Goal: Obtain resource: Download file/media

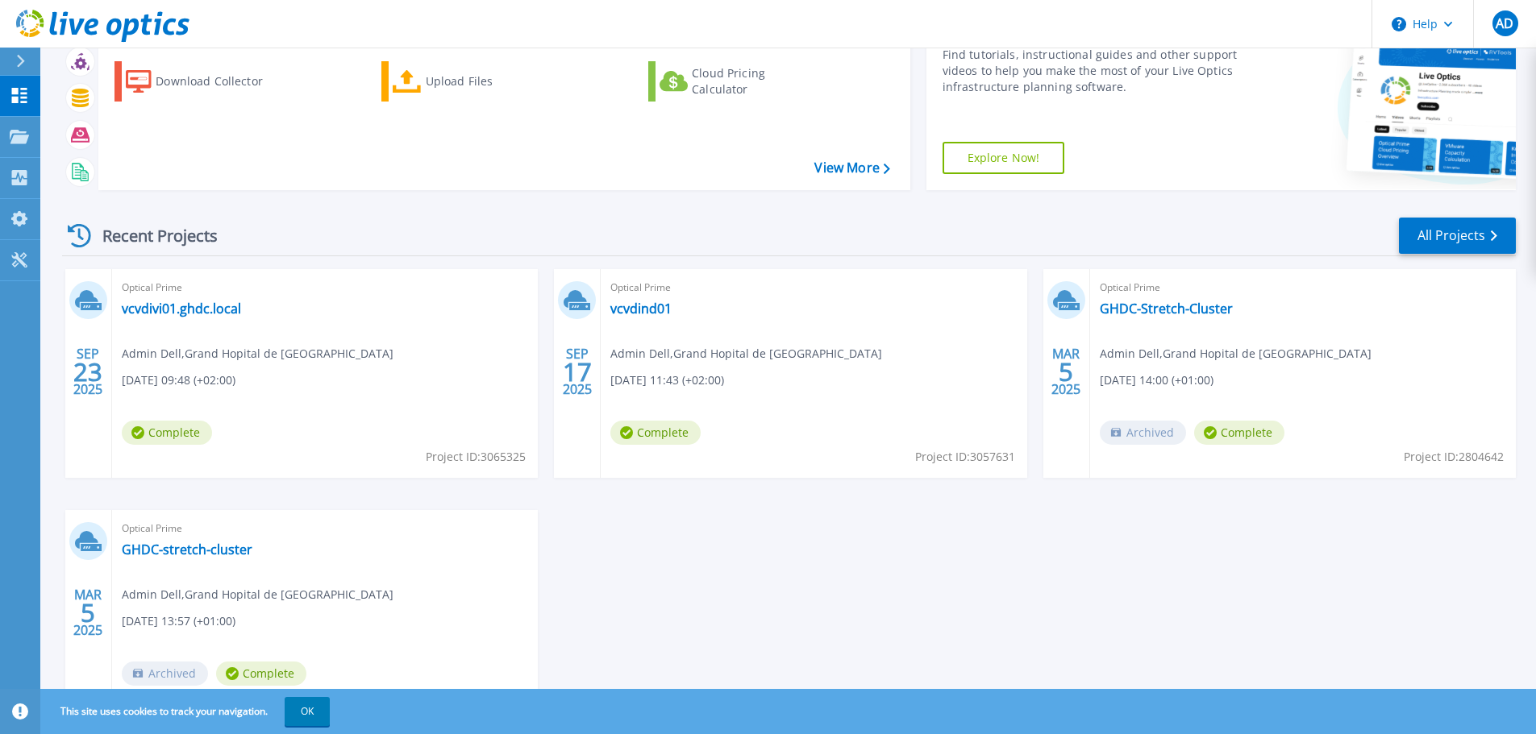
scroll to position [159, 0]
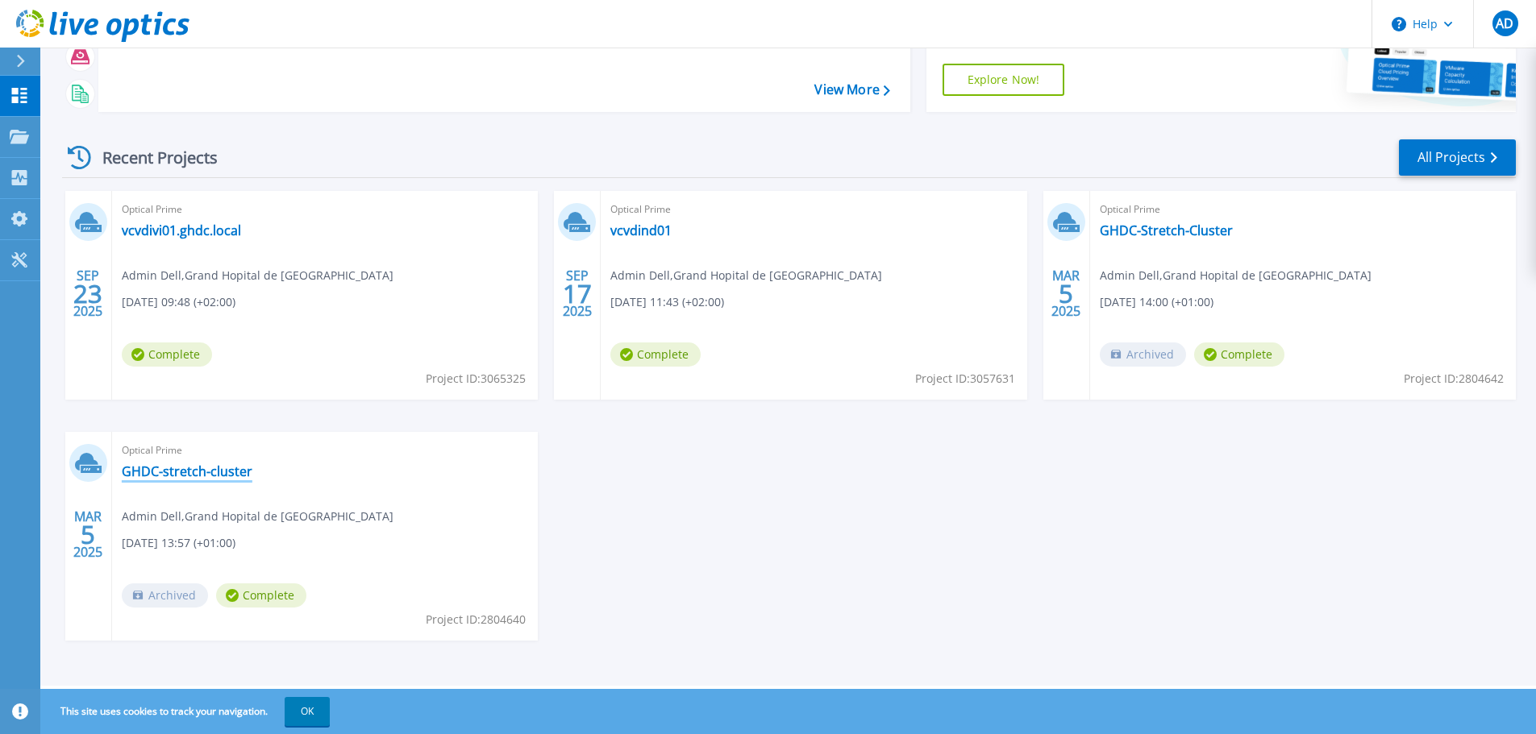
click at [193, 472] on link "GHDC-stretch-cluster" at bounding box center [187, 472] width 131 height 16
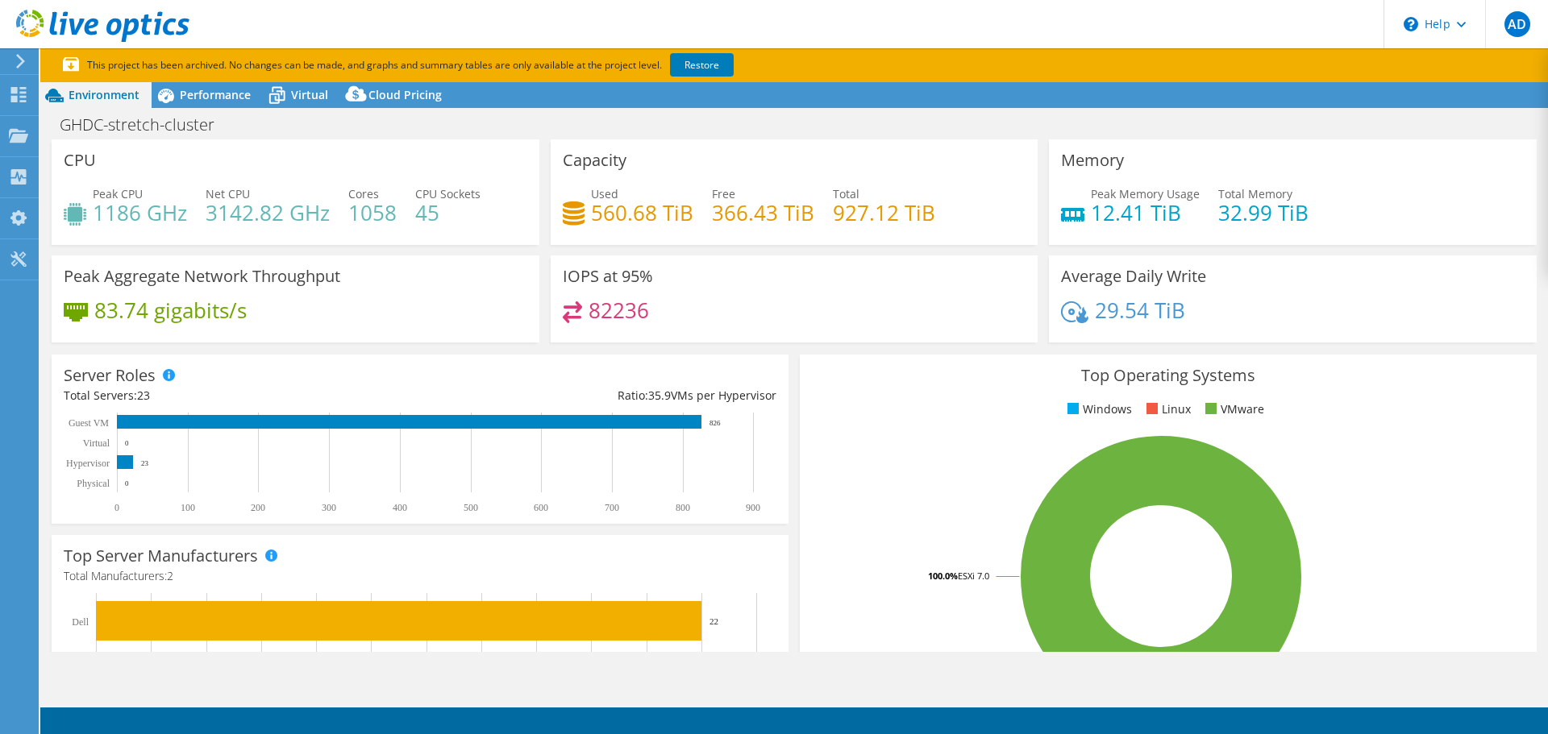
select select "USD"
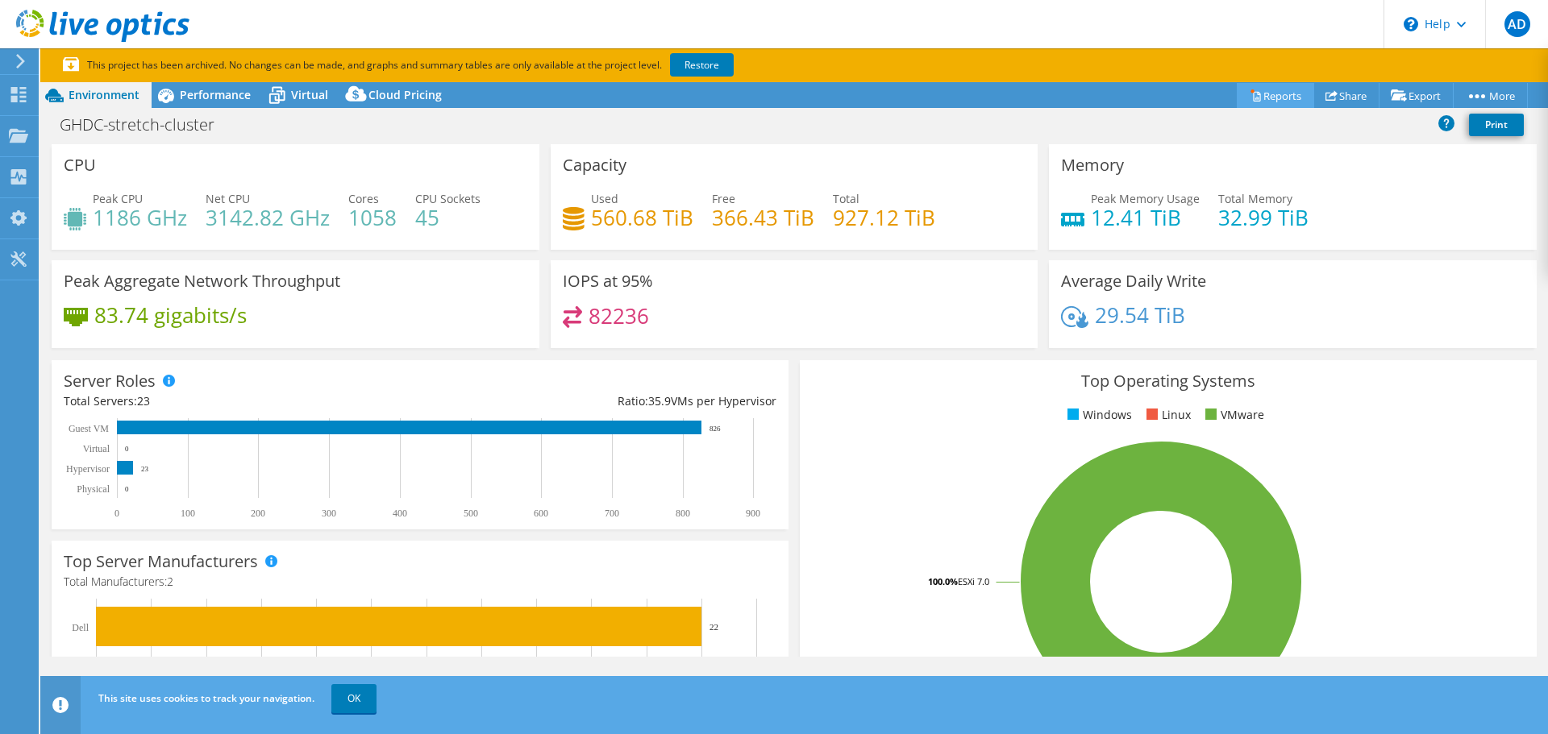
click at [1257, 95] on link "Reports" at bounding box center [1275, 95] width 77 height 25
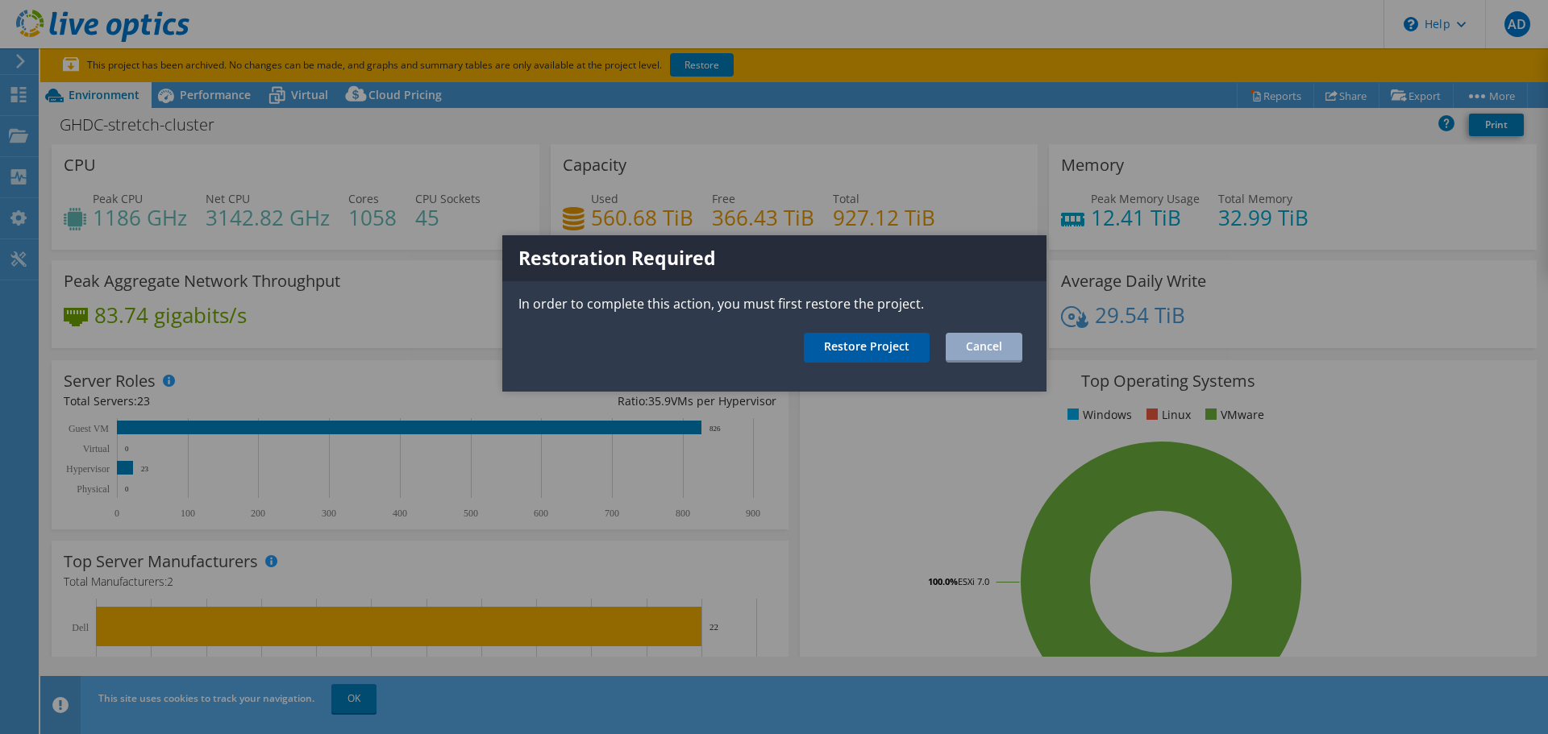
click at [871, 339] on link "Restore Project" at bounding box center [867, 348] width 126 height 30
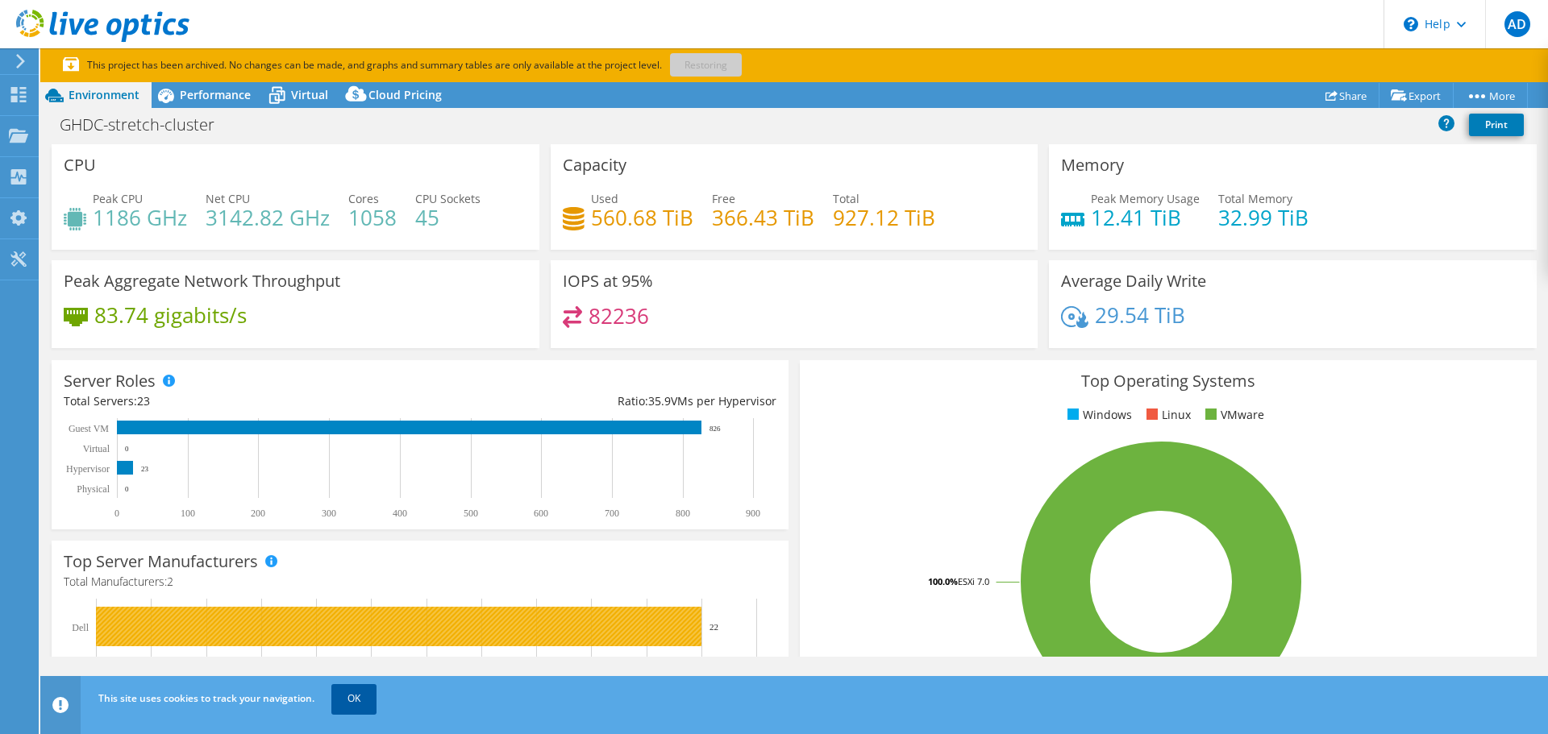
click at [339, 687] on link "OK" at bounding box center [353, 698] width 45 height 29
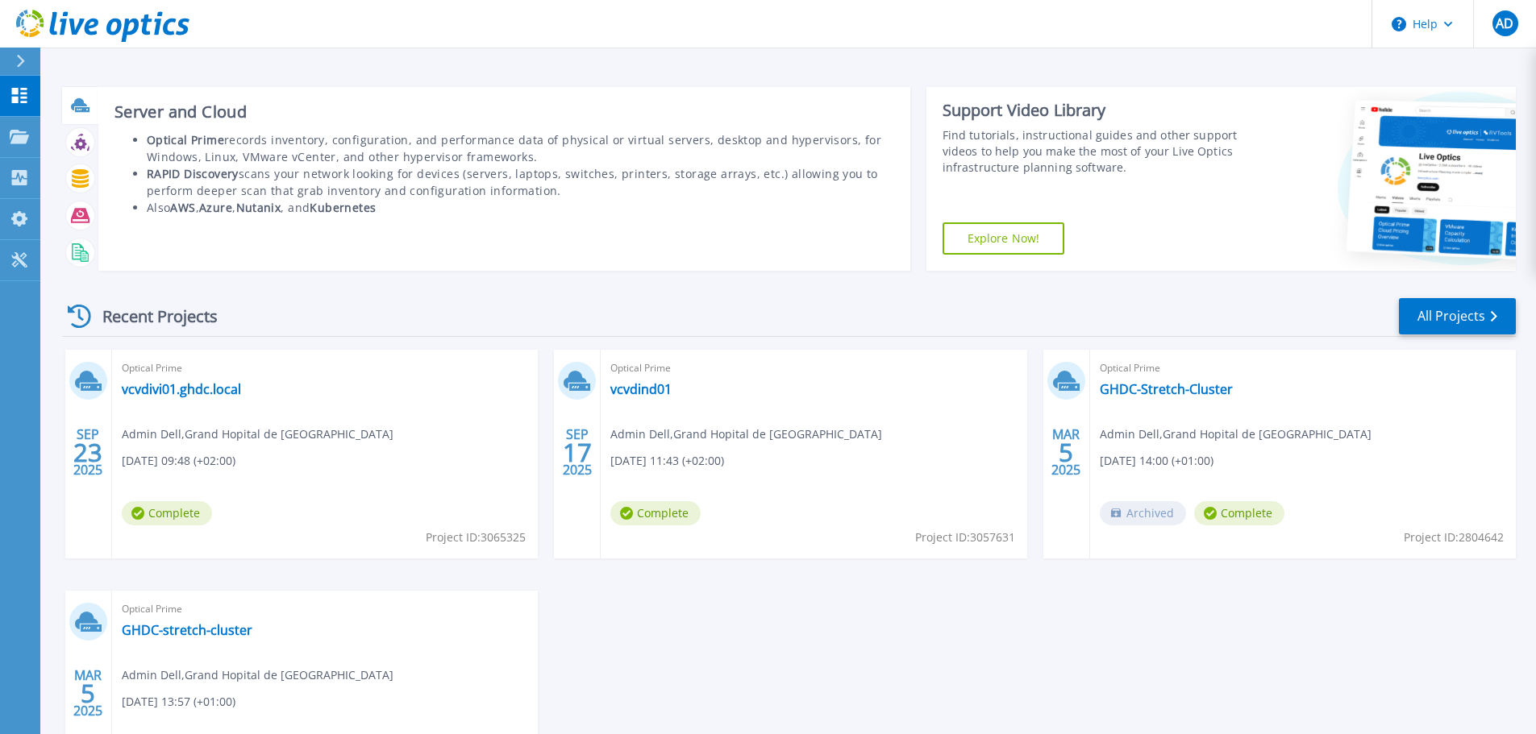
scroll to position [159, 0]
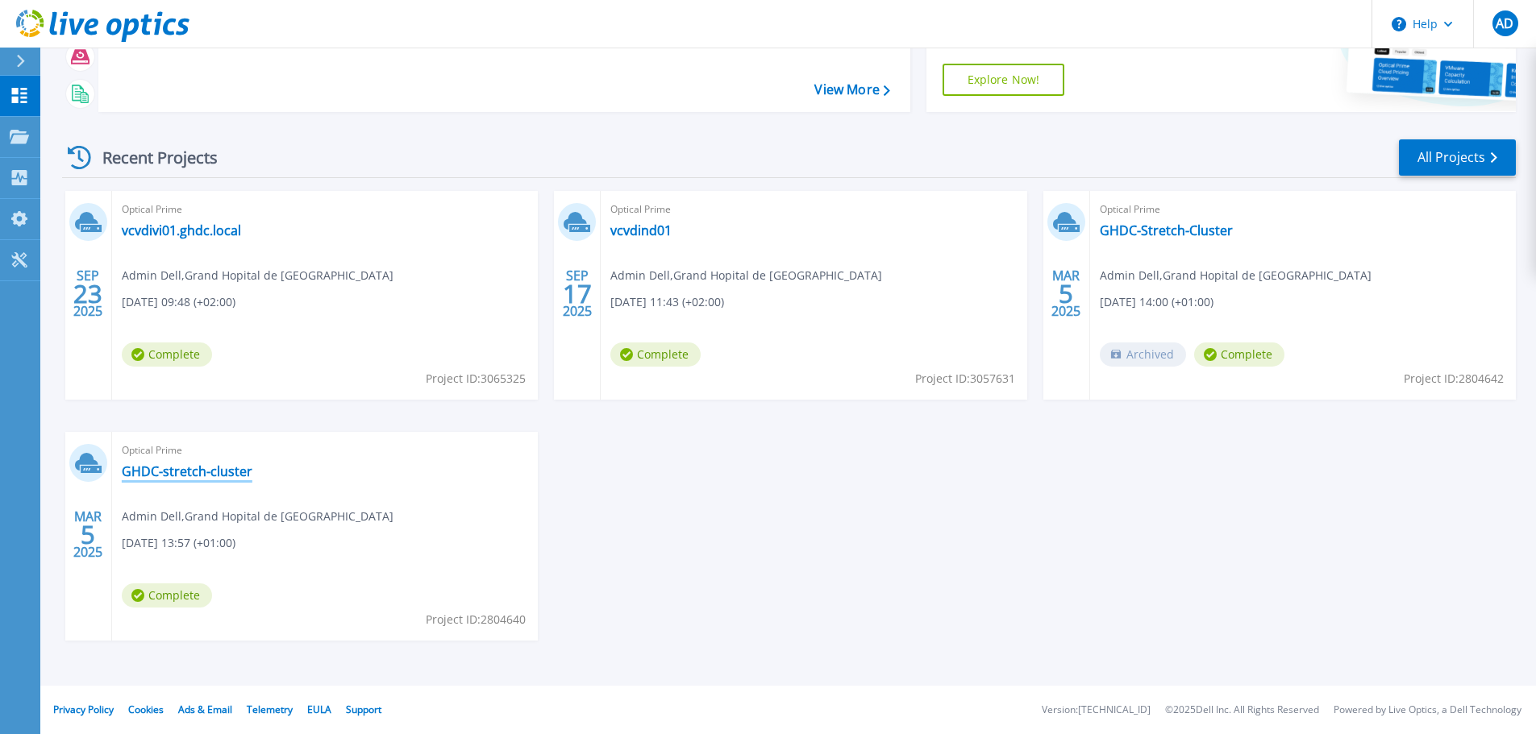
click at [158, 472] on link "GHDC-stretch-cluster" at bounding box center [187, 472] width 131 height 16
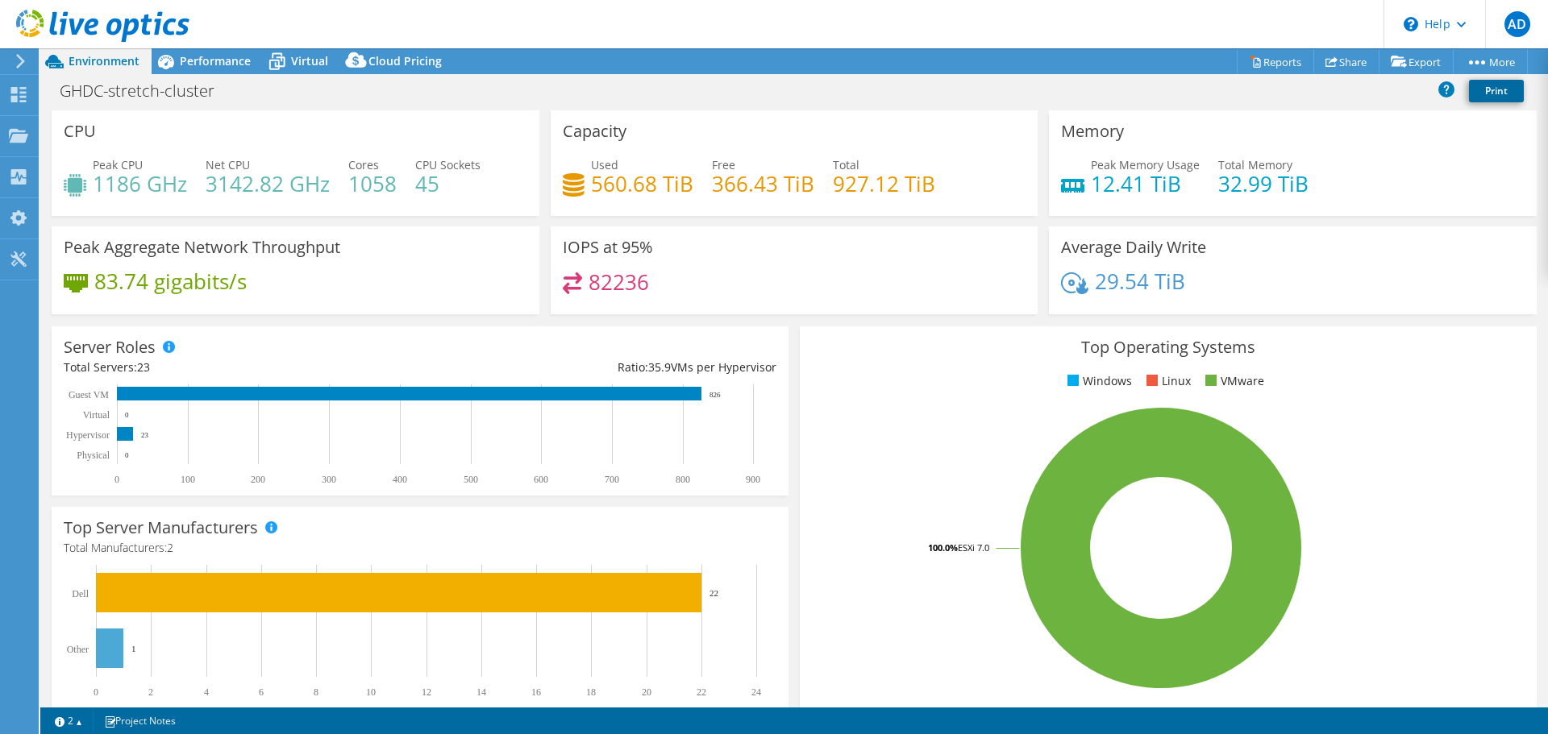
click at [1497, 91] on link "Print" at bounding box center [1496, 91] width 55 height 23
click at [1495, 85] on link "Print" at bounding box center [1496, 91] width 55 height 23
click at [1486, 91] on link "Print" at bounding box center [1496, 91] width 55 height 23
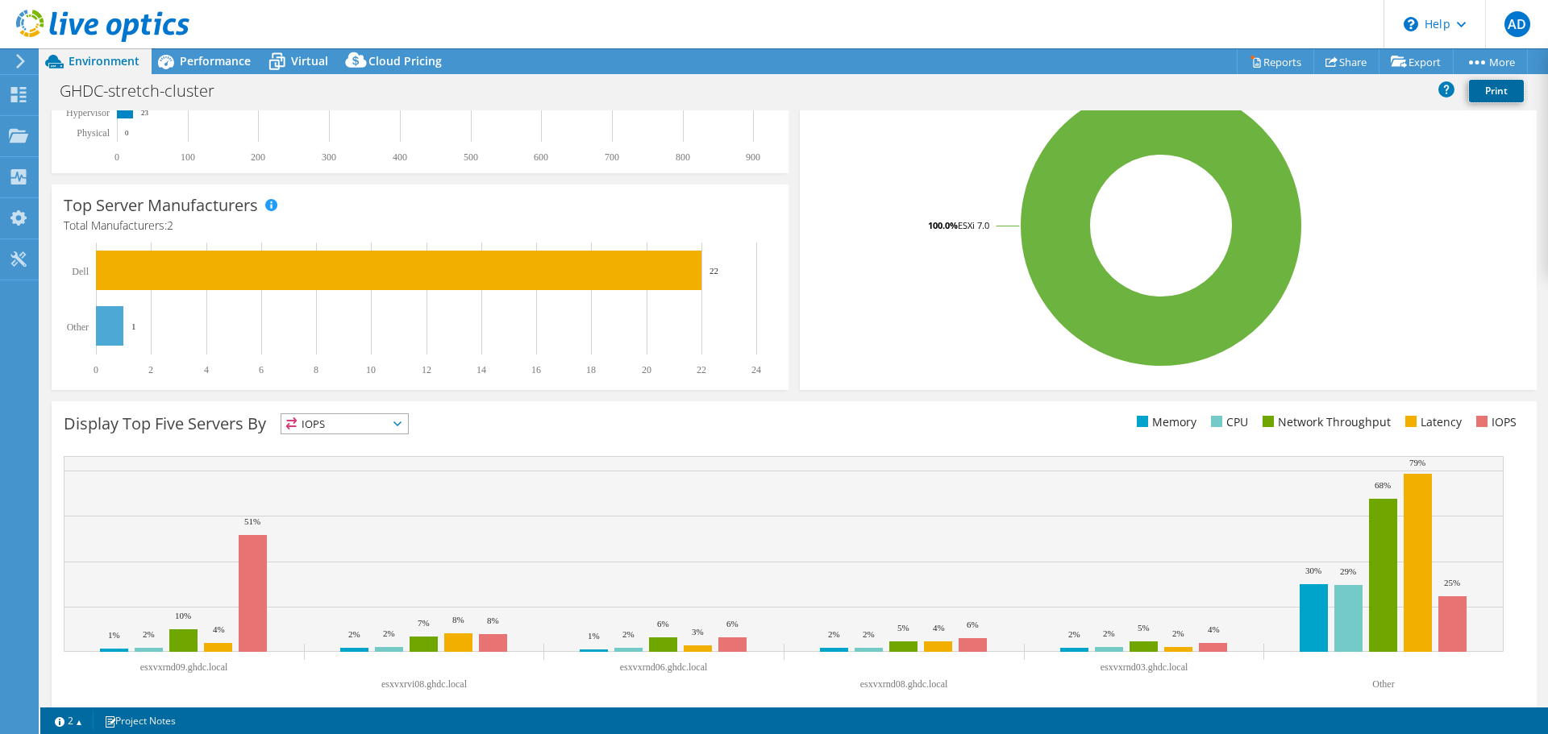
scroll to position [342, 0]
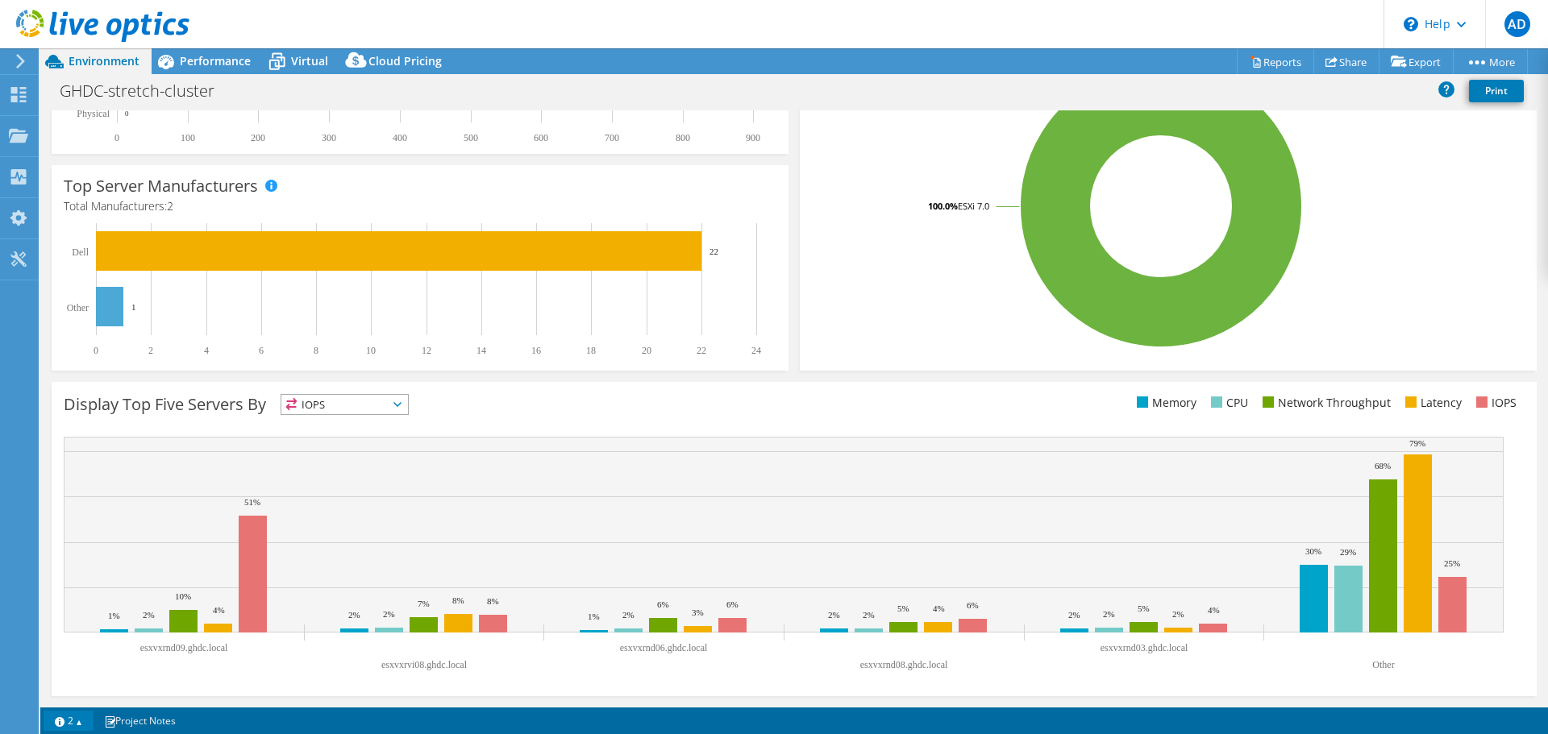
click at [76, 721] on link "2" at bounding box center [69, 721] width 50 height 20
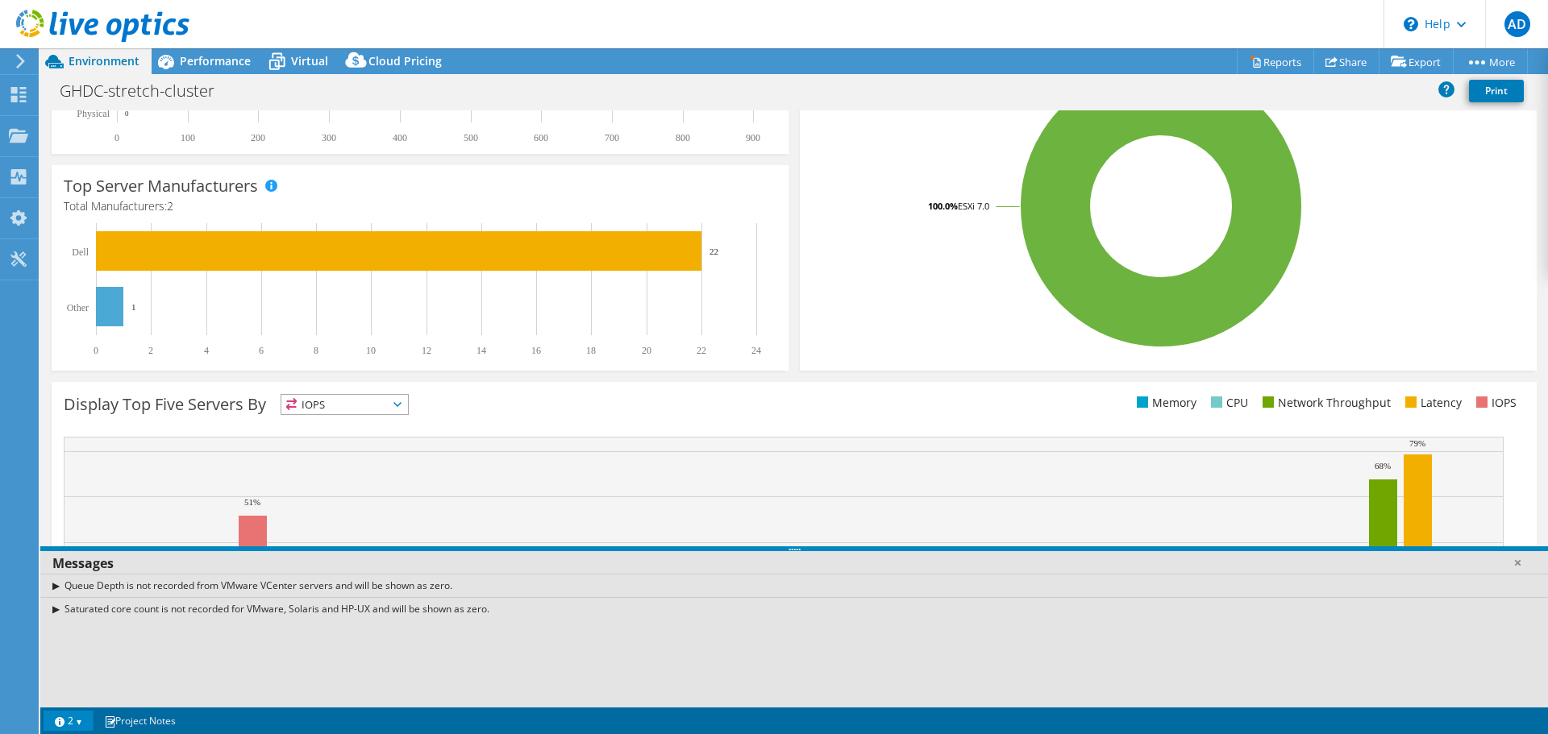
click at [592, 430] on div "Display Top Five Servers By IOPS IOPS" at bounding box center [794, 539] width 1485 height 314
click at [1516, 558] on link at bounding box center [1517, 563] width 16 height 16
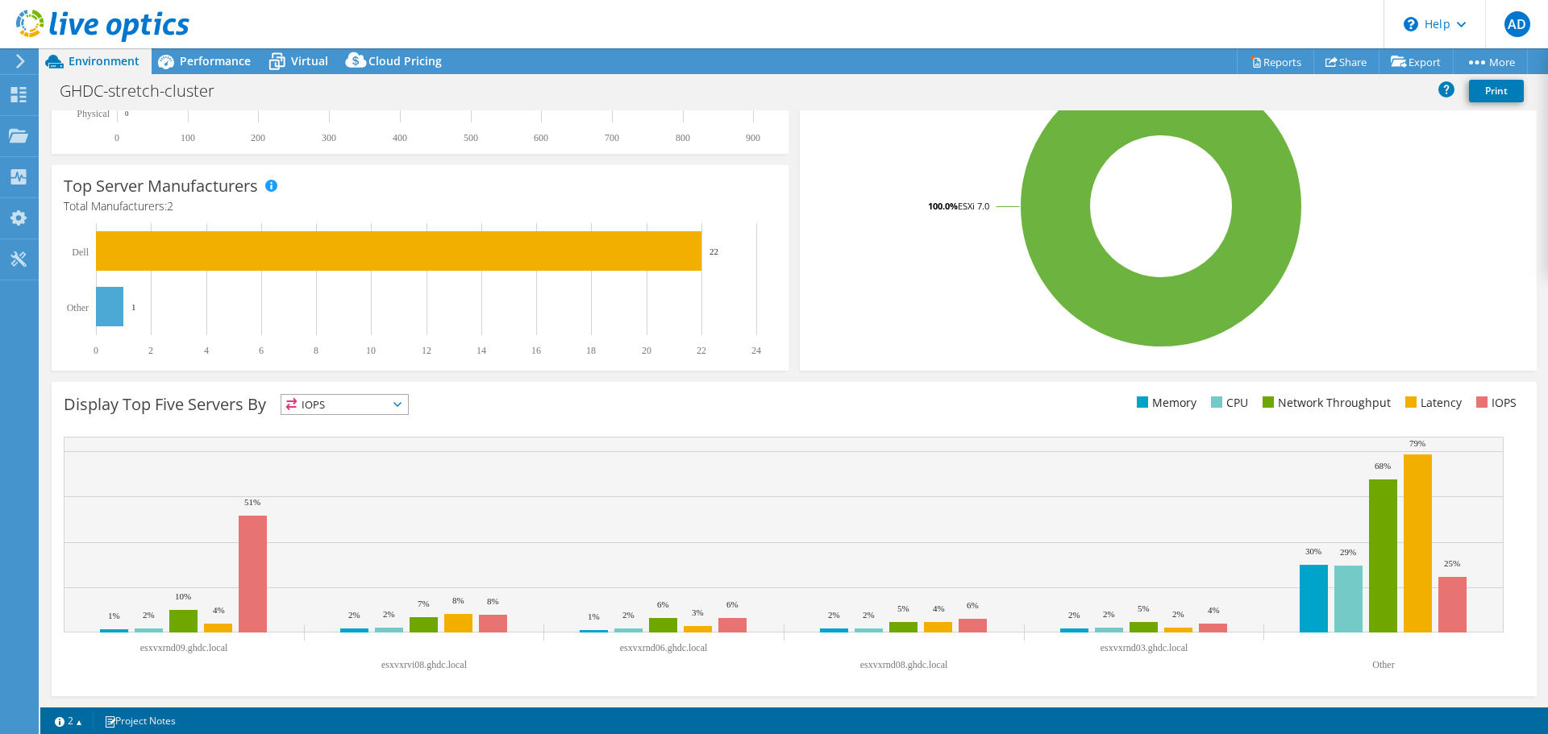
scroll to position [0, 0]
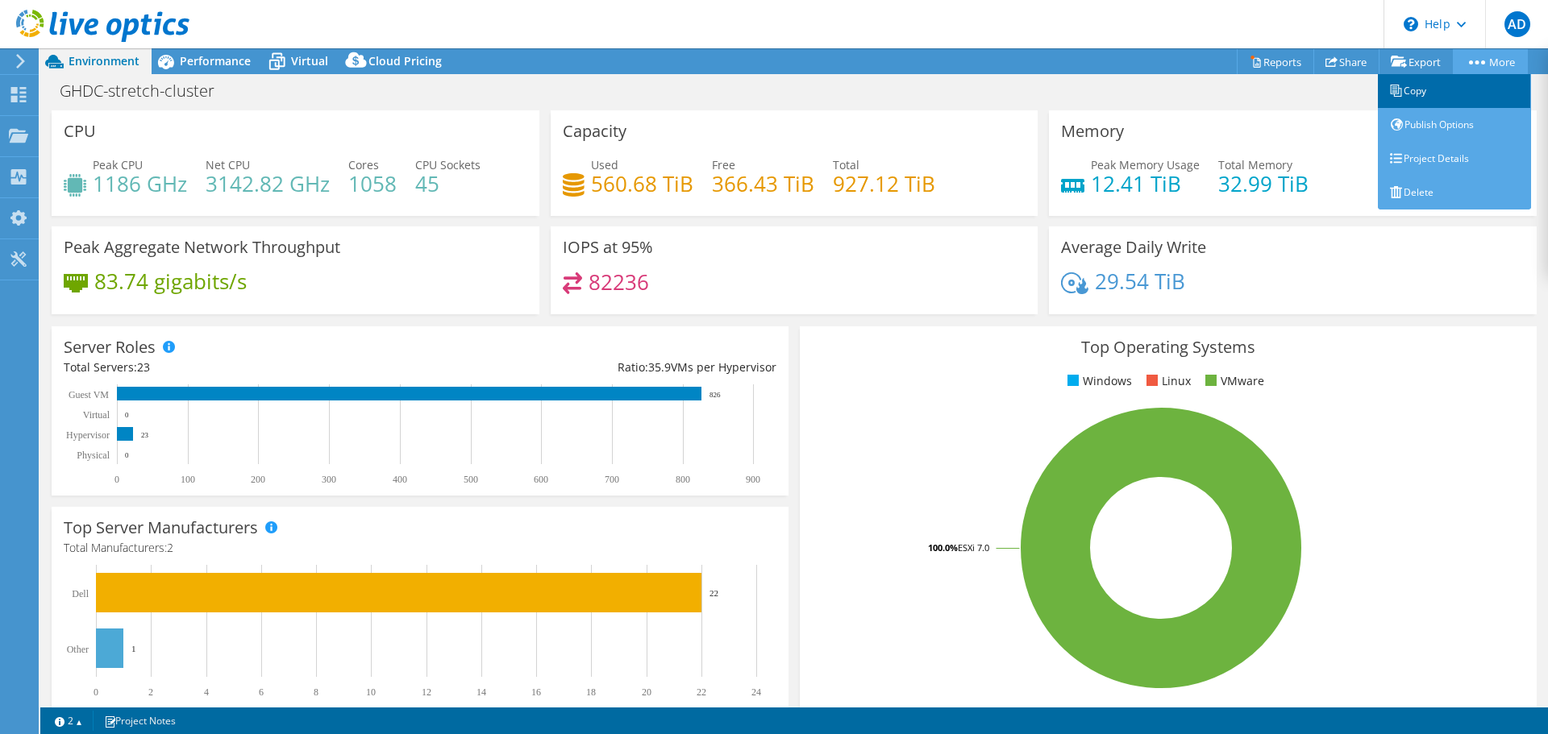
click at [1407, 94] on link "Copy" at bounding box center [1454, 91] width 153 height 34
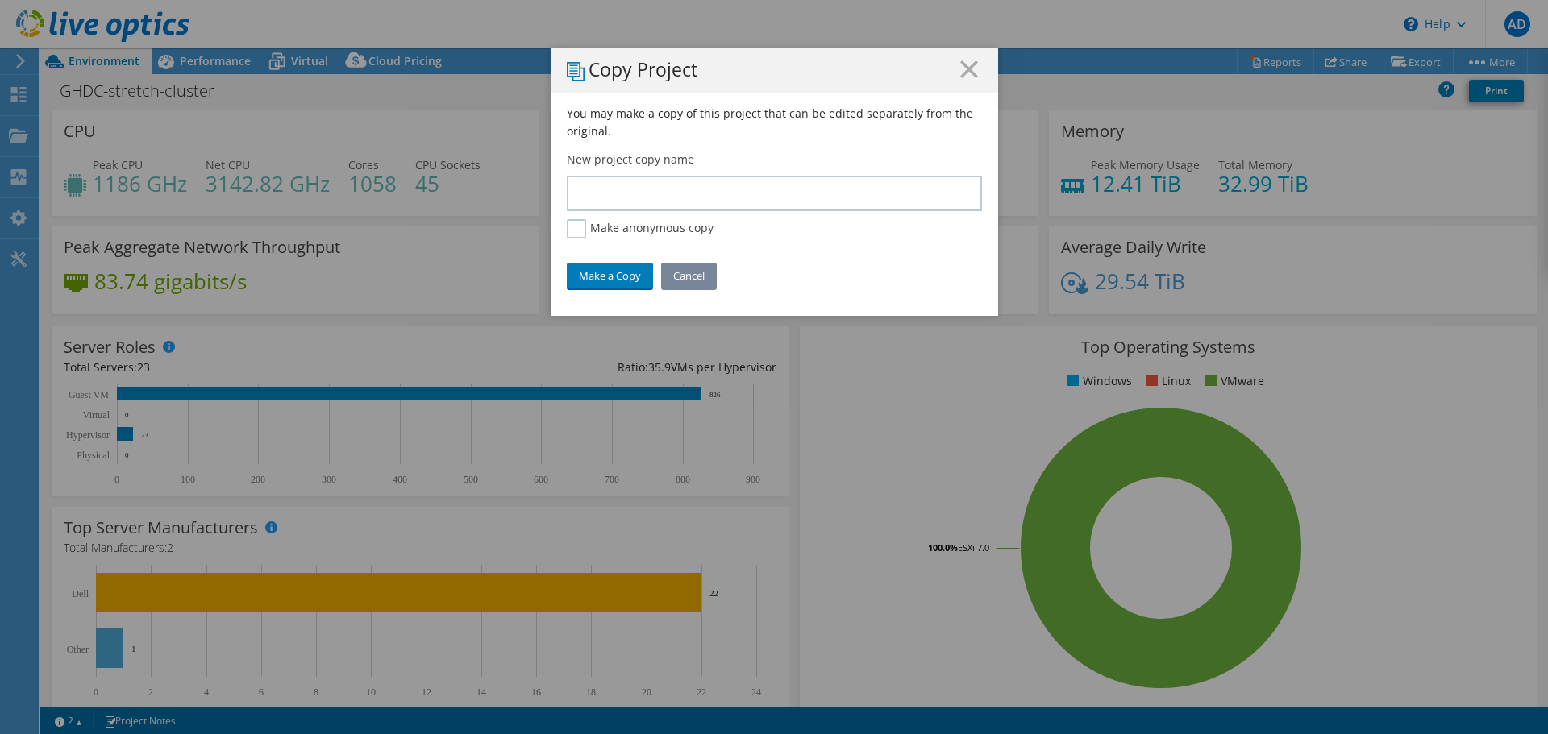
click at [680, 272] on link "Cancel" at bounding box center [689, 276] width 56 height 26
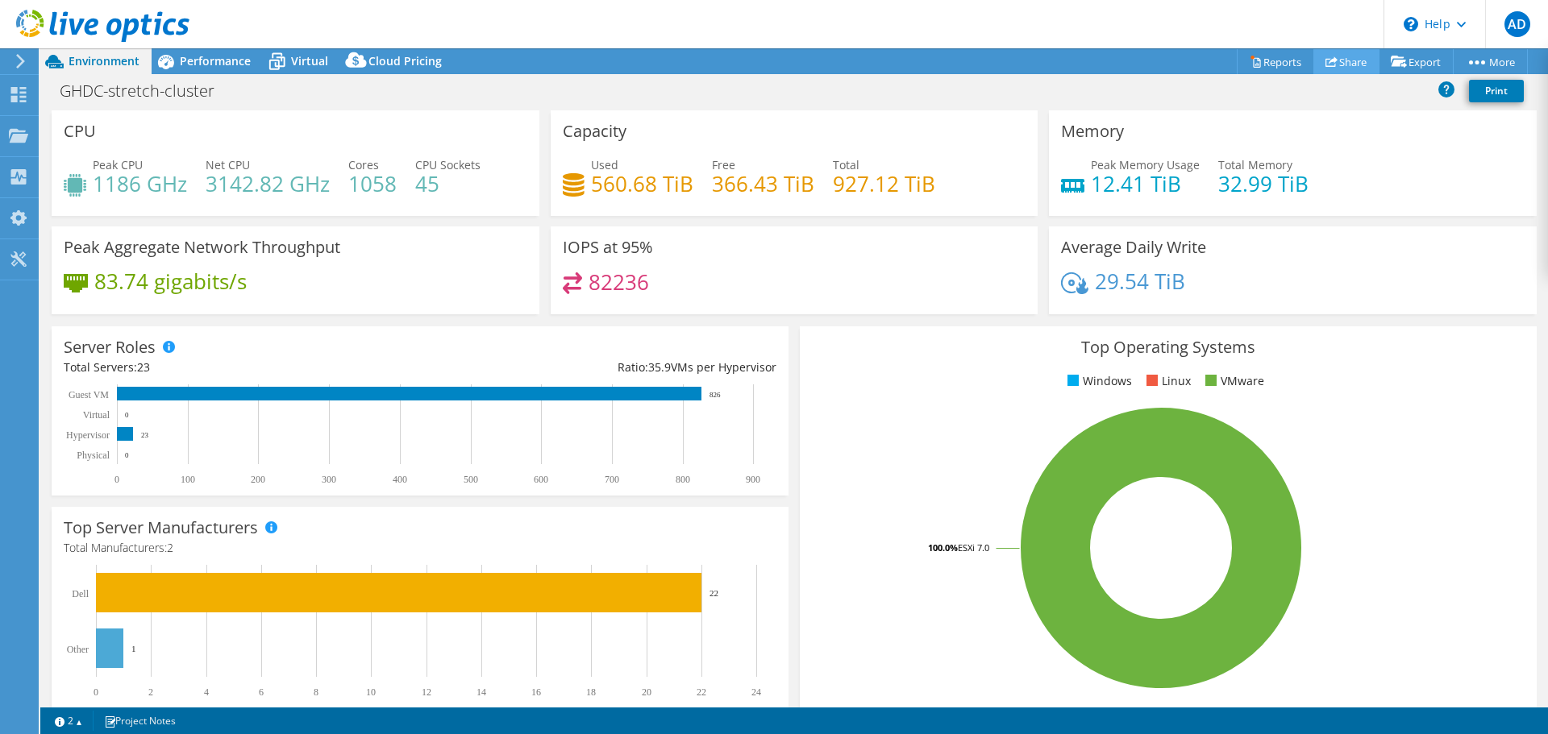
click at [1337, 62] on link "Share" at bounding box center [1346, 61] width 66 height 25
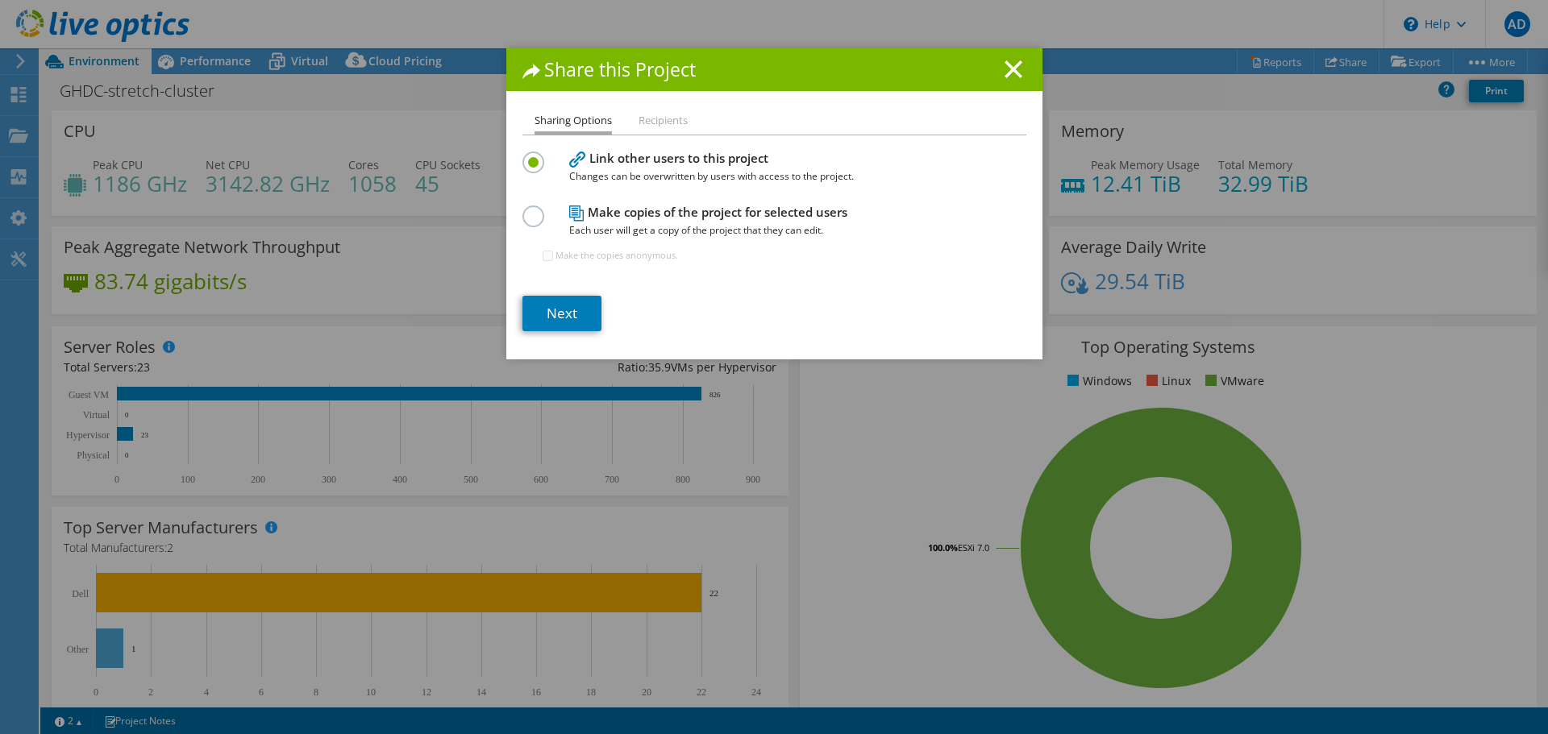
click at [663, 121] on li "Recipients" at bounding box center [663, 121] width 49 height 20
click at [1005, 69] on icon at bounding box center [1014, 69] width 18 height 18
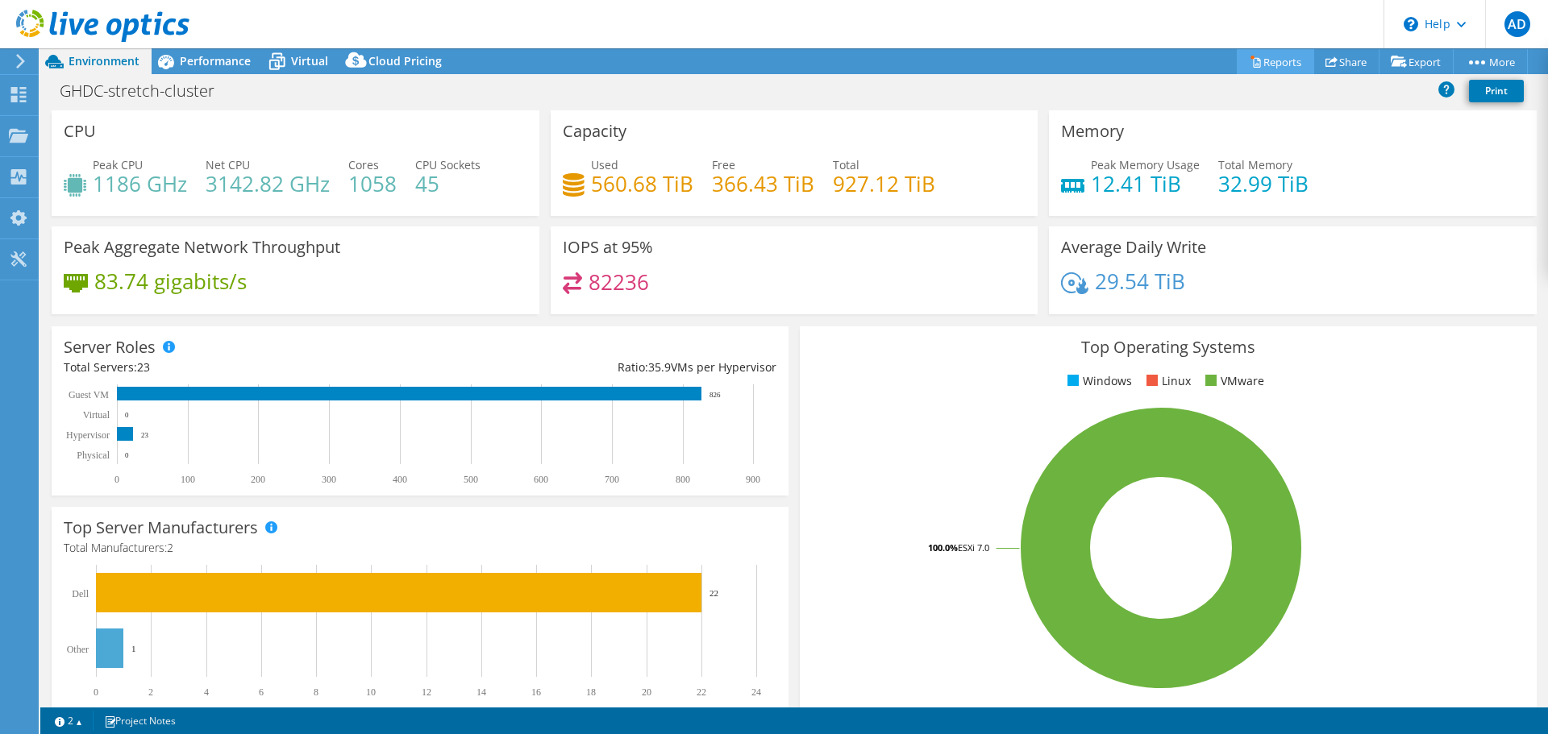
click at [1262, 57] on link "Reports" at bounding box center [1275, 61] width 77 height 25
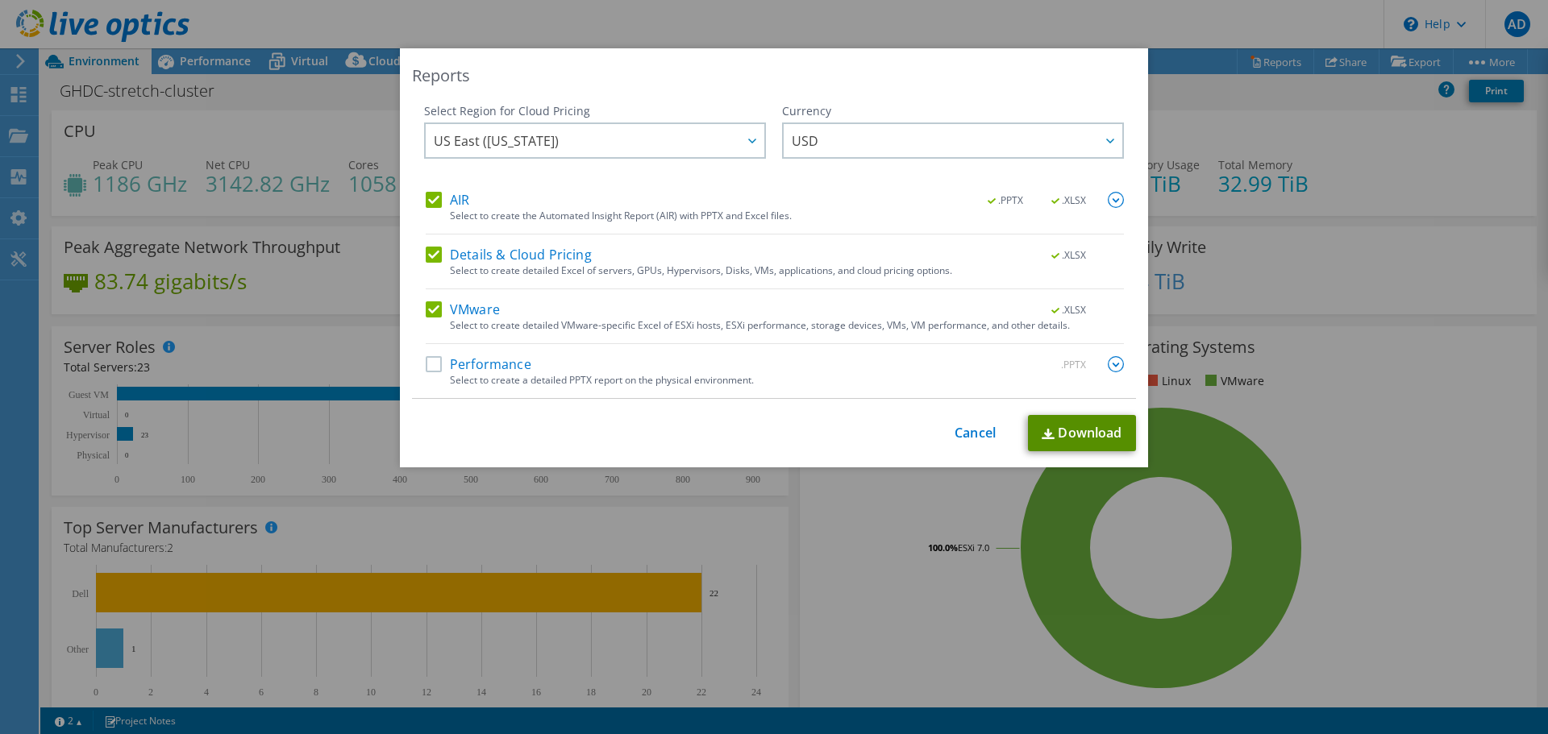
click at [1048, 429] on img at bounding box center [1048, 434] width 13 height 10
click at [975, 427] on link "Cancel" at bounding box center [975, 433] width 41 height 15
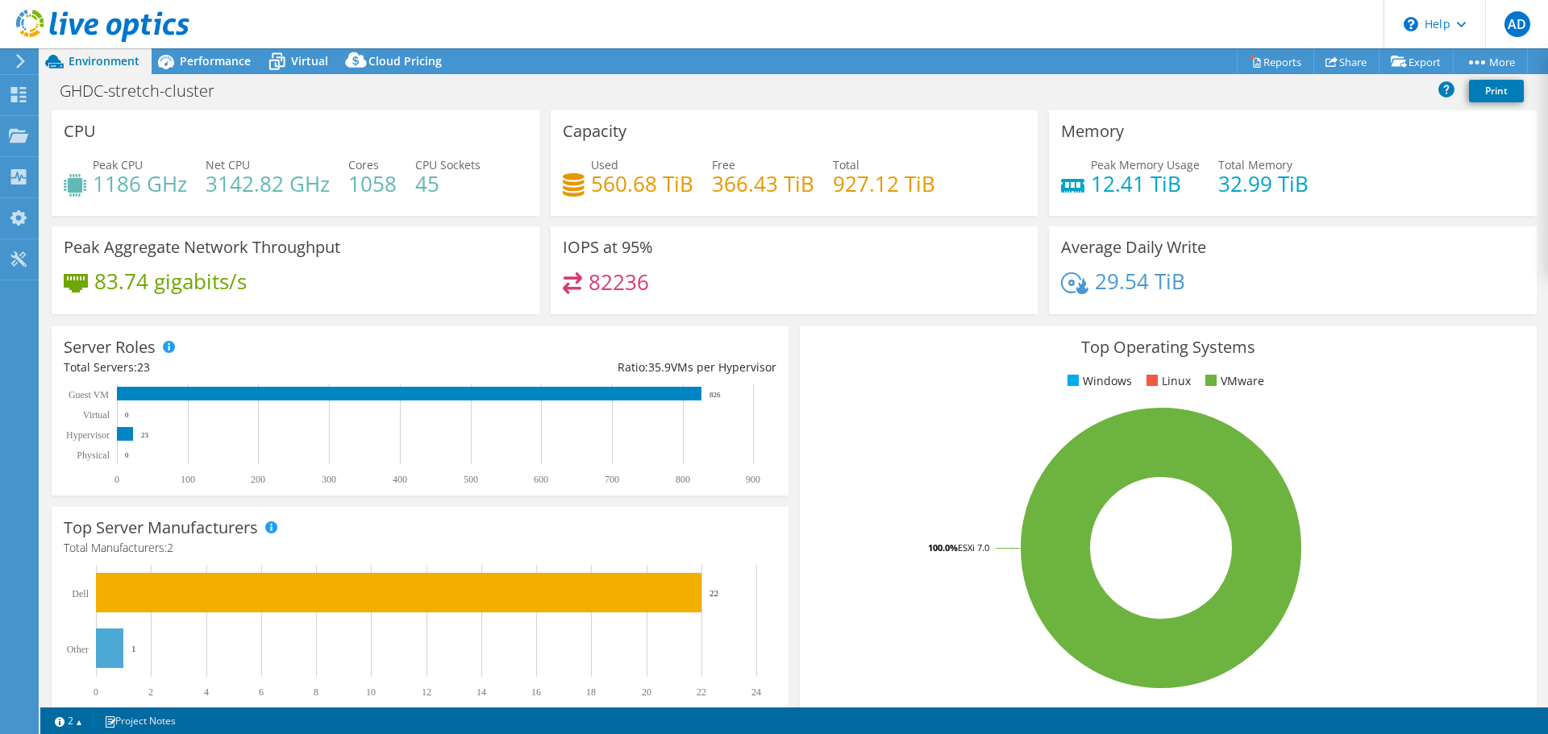
click at [124, 59] on span "Environment" at bounding box center [104, 60] width 71 height 15
click at [26, 89] on use at bounding box center [18, 94] width 15 height 15
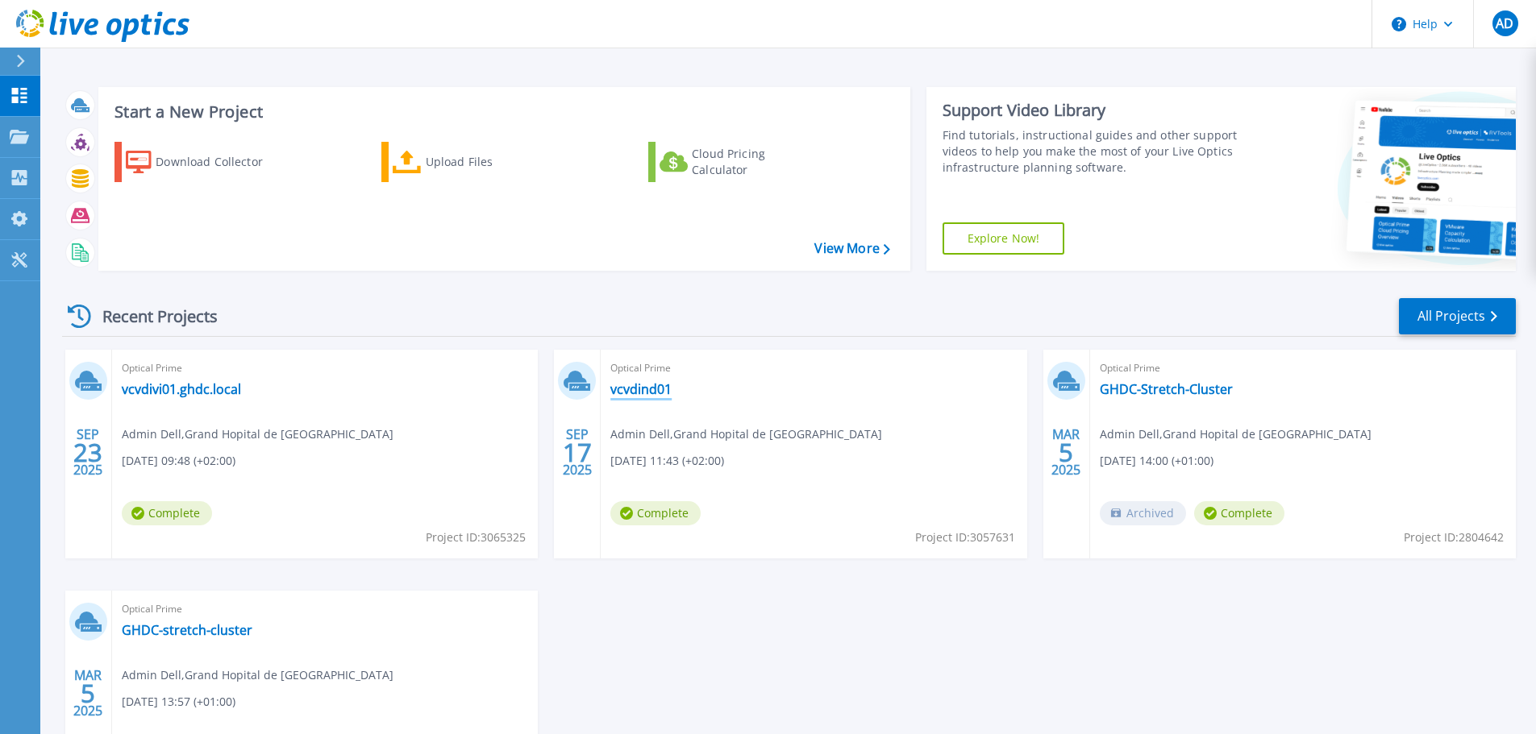
click at [635, 381] on link "vcvdind01" at bounding box center [640, 389] width 61 height 16
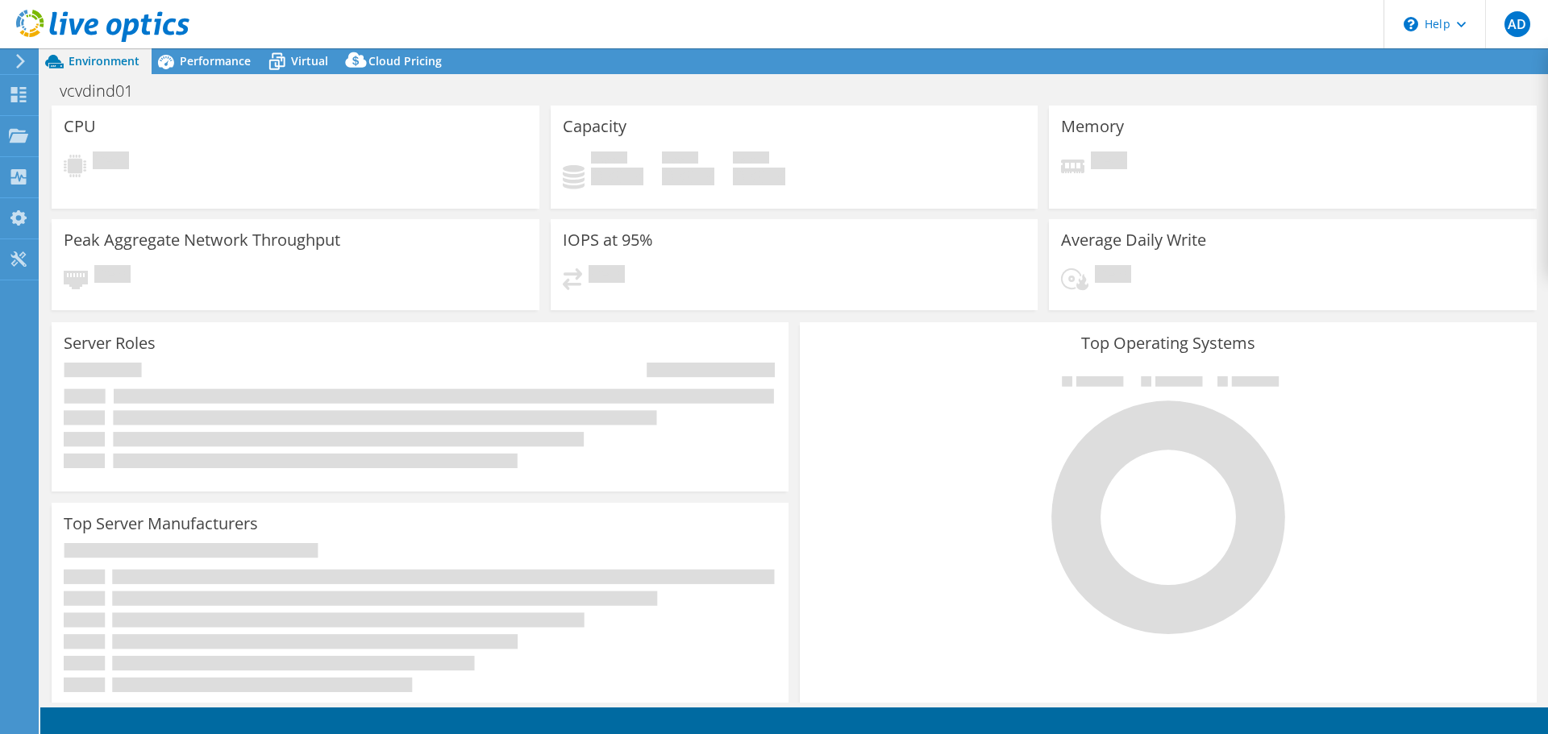
select select "EUFrankfurt"
select select "EUR"
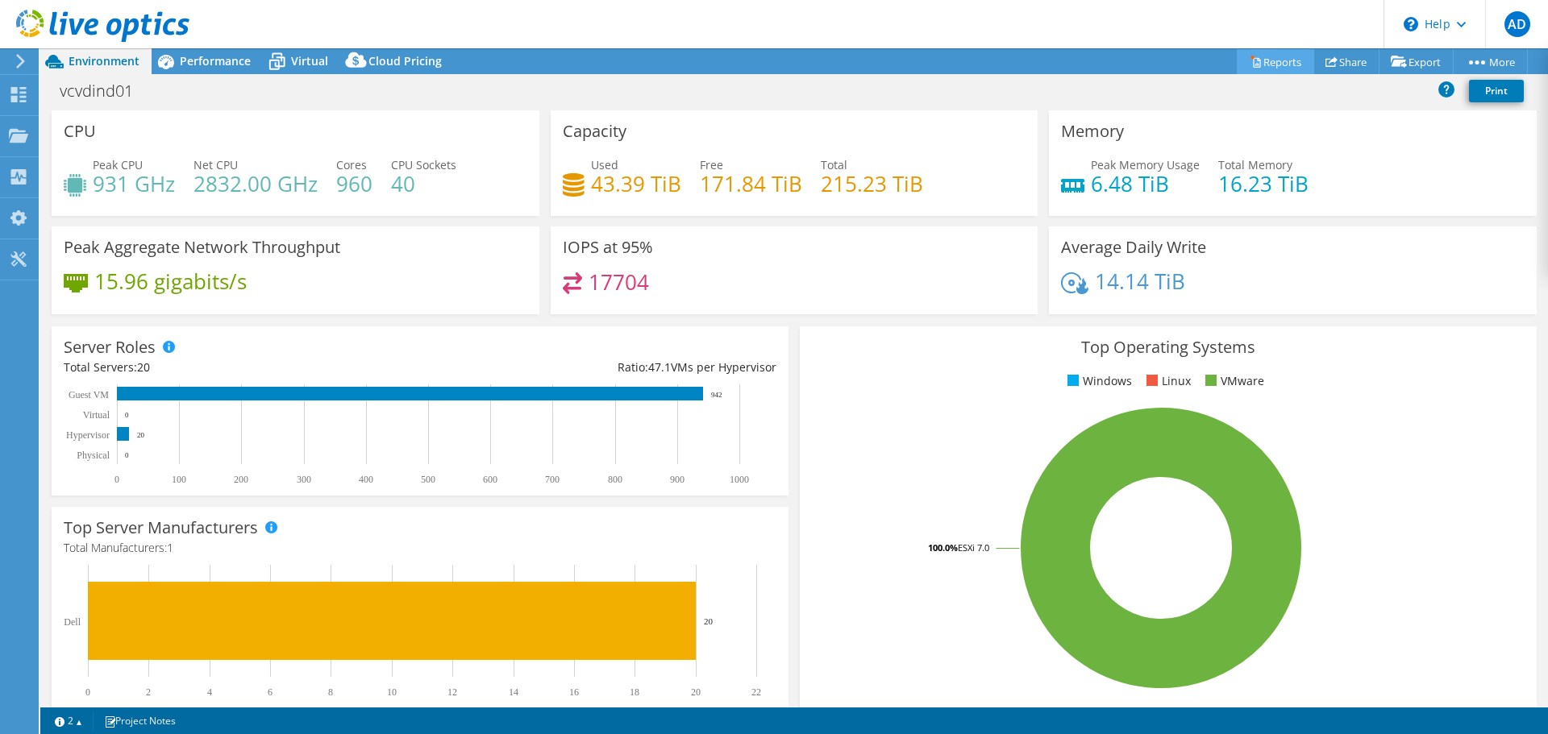
click at [1254, 60] on link "Reports" at bounding box center [1275, 61] width 77 height 25
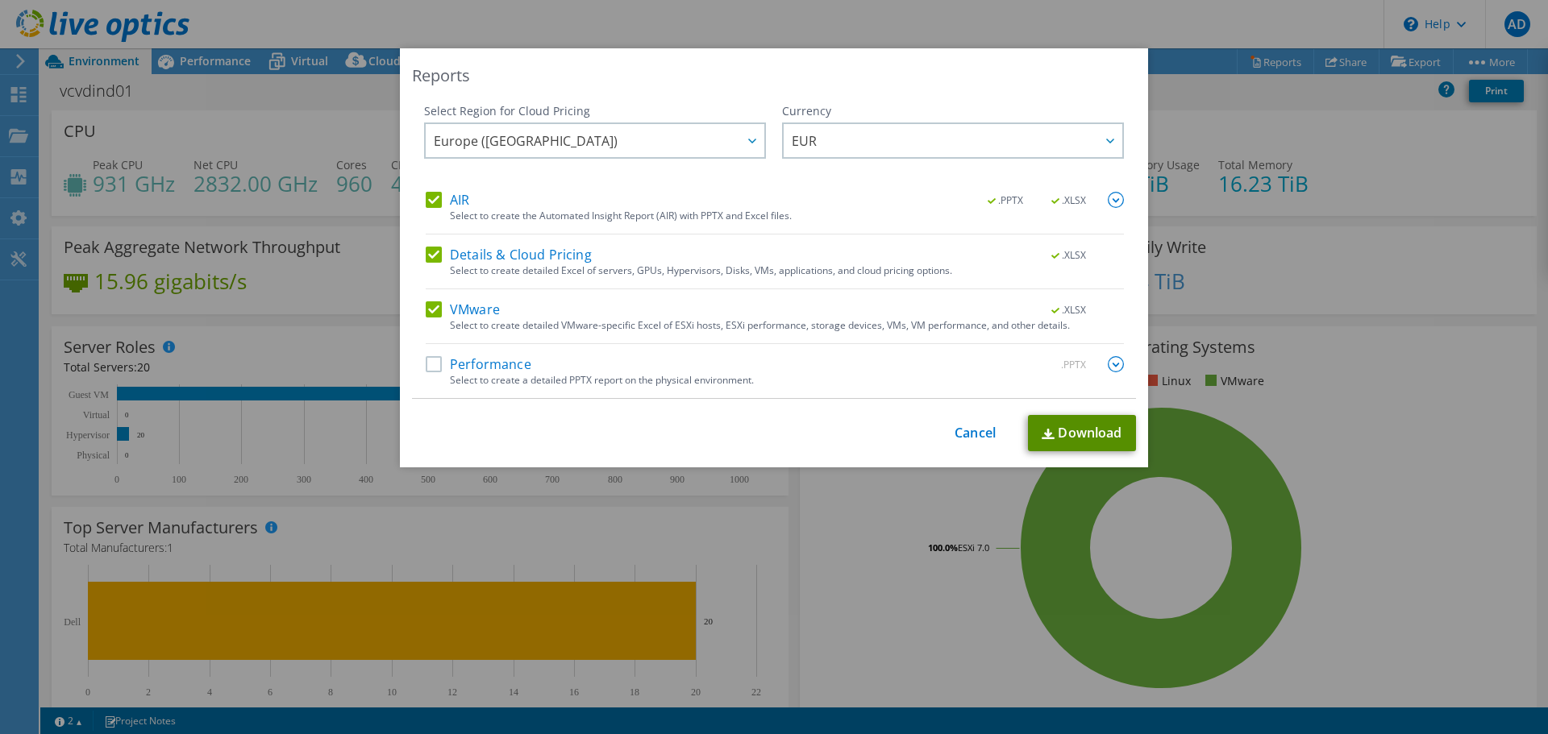
click at [1060, 430] on link "Download" at bounding box center [1082, 433] width 108 height 36
click at [974, 441] on link "Cancel" at bounding box center [975, 433] width 41 height 15
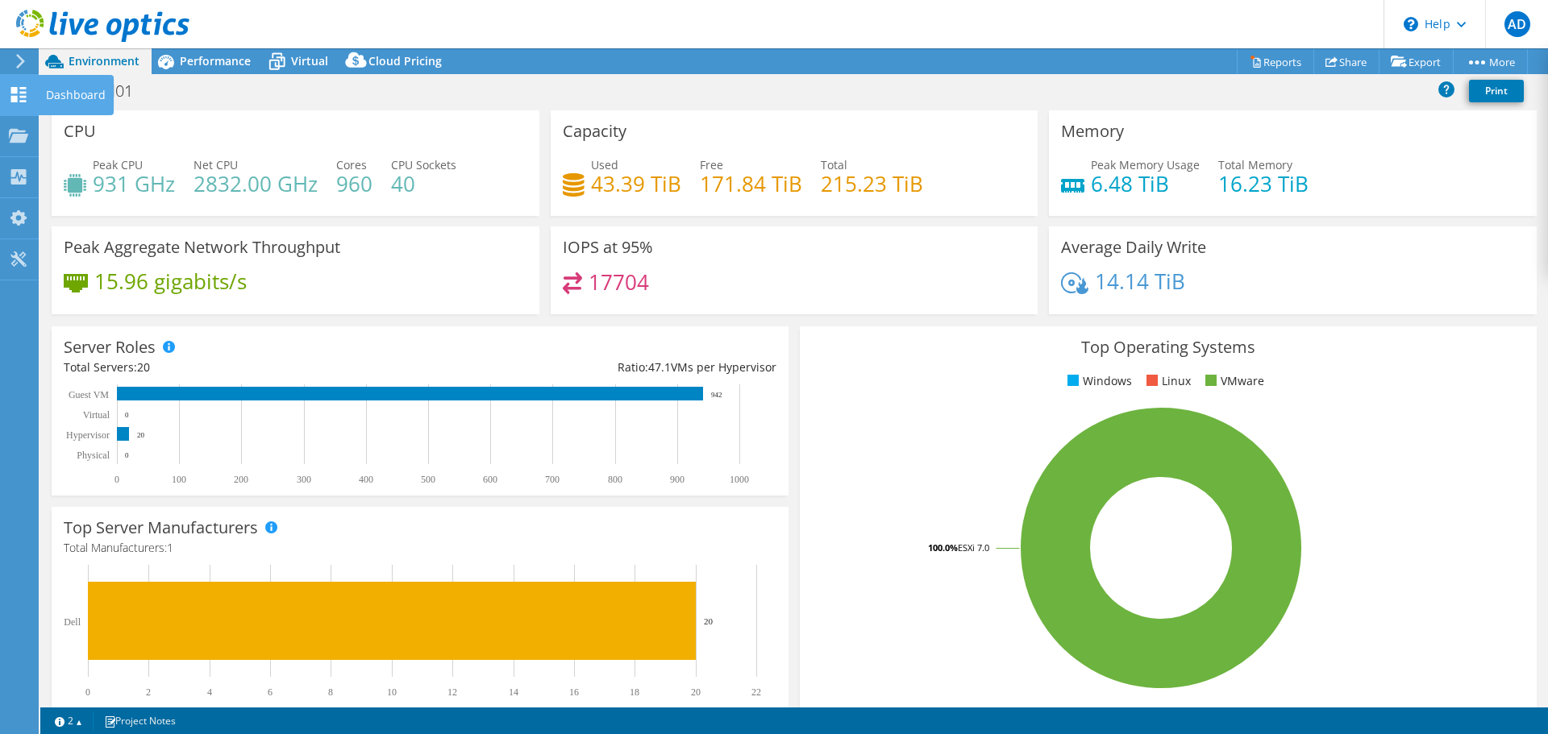
click at [19, 92] on icon at bounding box center [18, 94] width 19 height 15
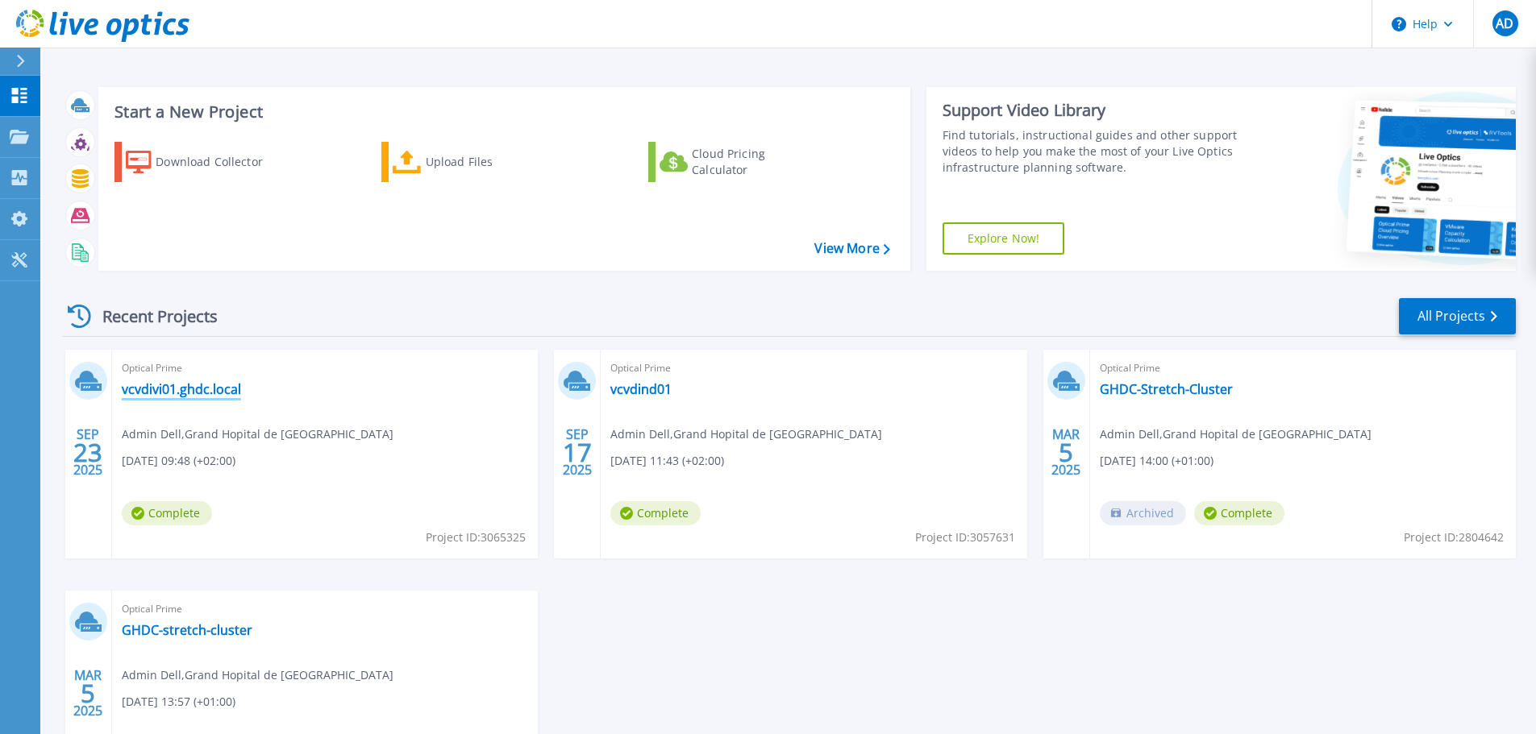
click at [196, 391] on link "vcvdivi01.ghdc.local" at bounding box center [181, 389] width 119 height 16
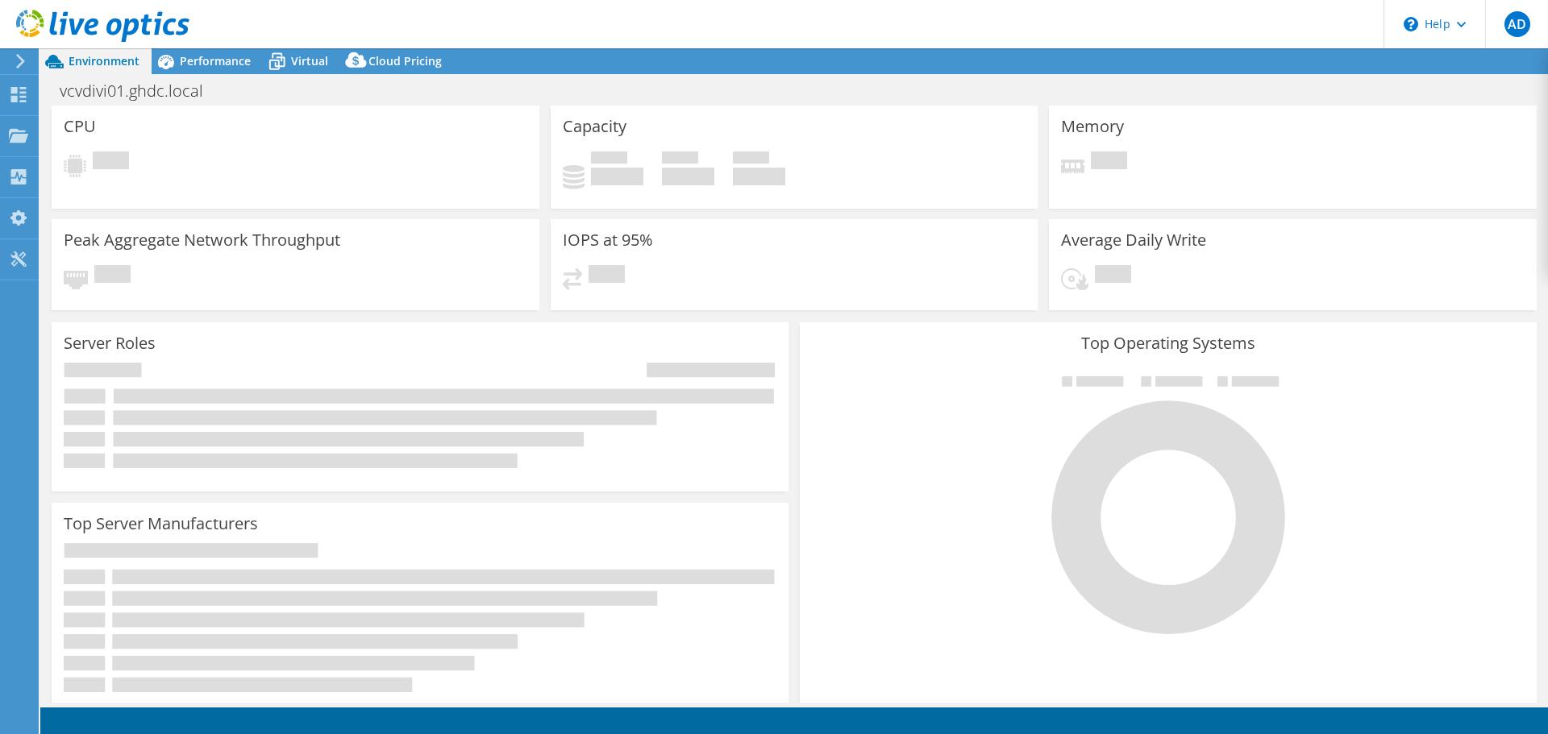
select select "USD"
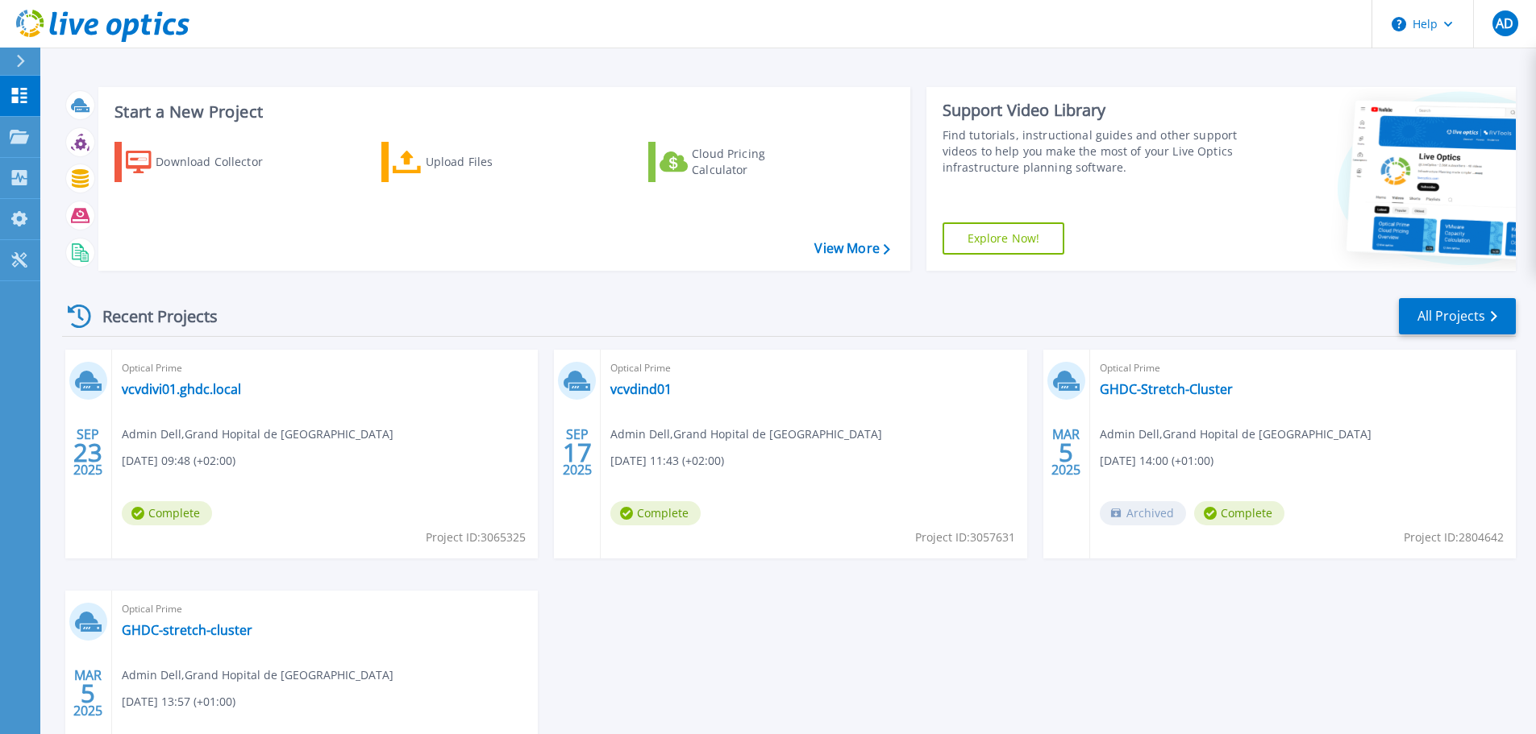
scroll to position [81, 0]
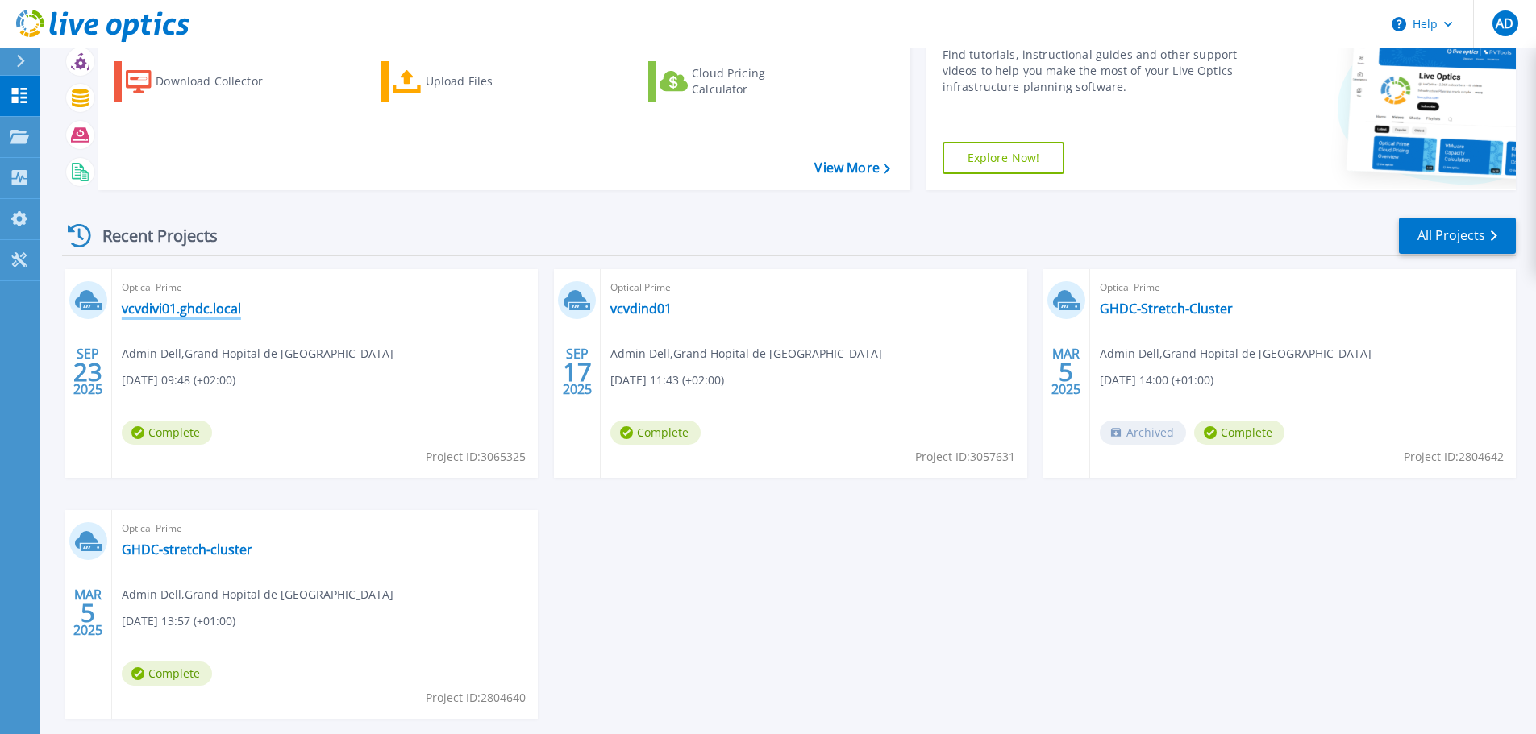
click at [181, 304] on link "vcvdivi01.ghdc.local" at bounding box center [181, 309] width 119 height 16
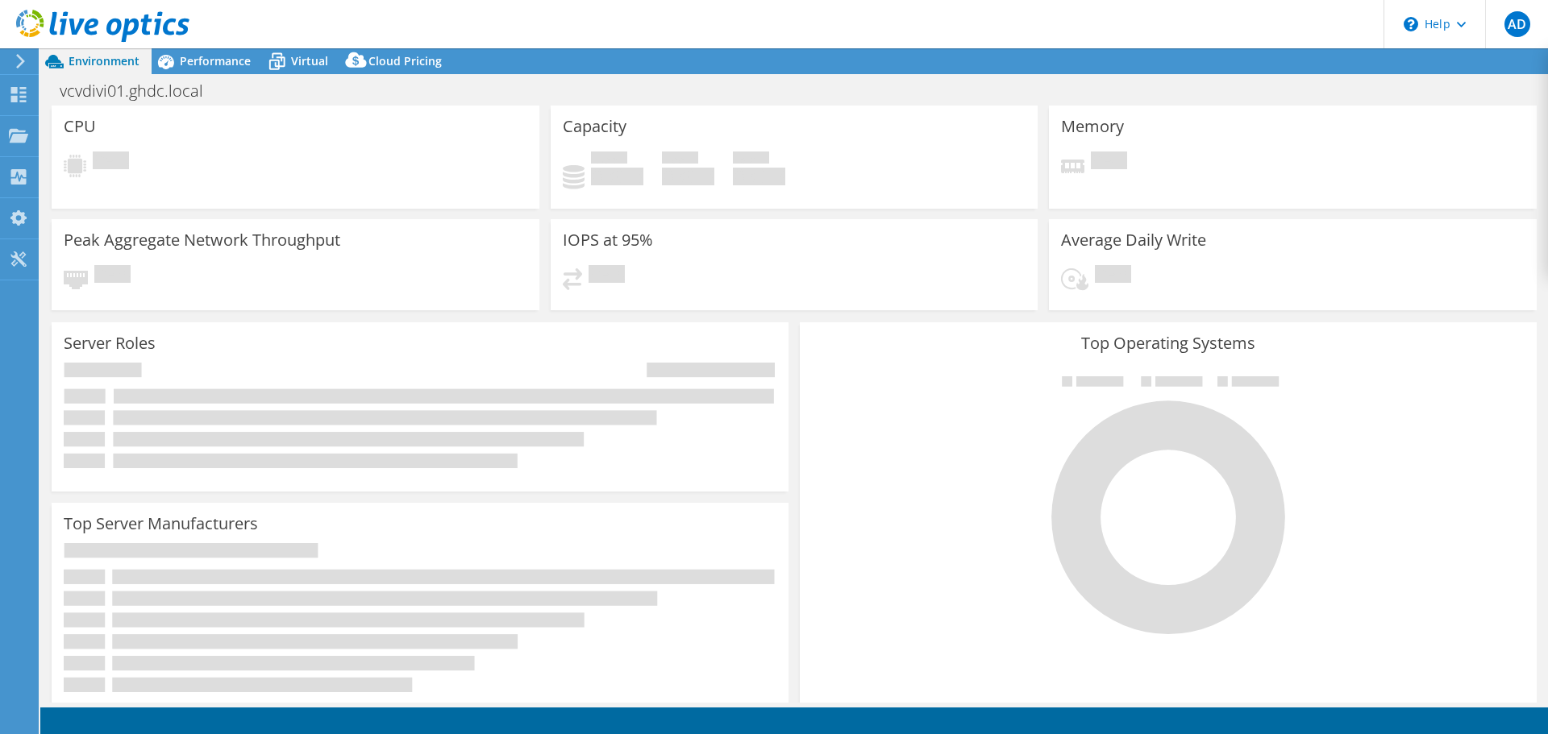
select select "USD"
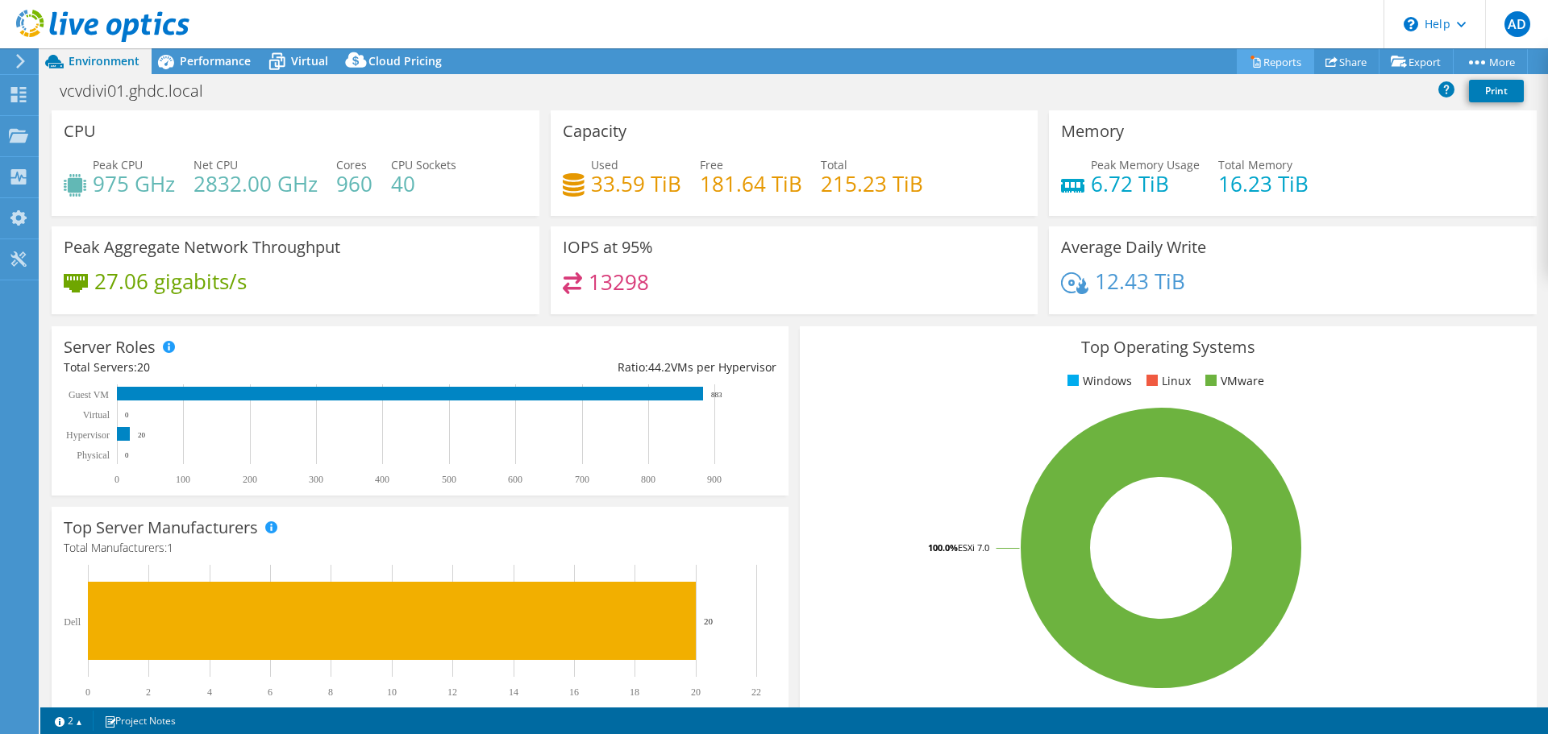
click at [1275, 59] on link "Reports" at bounding box center [1275, 61] width 77 height 25
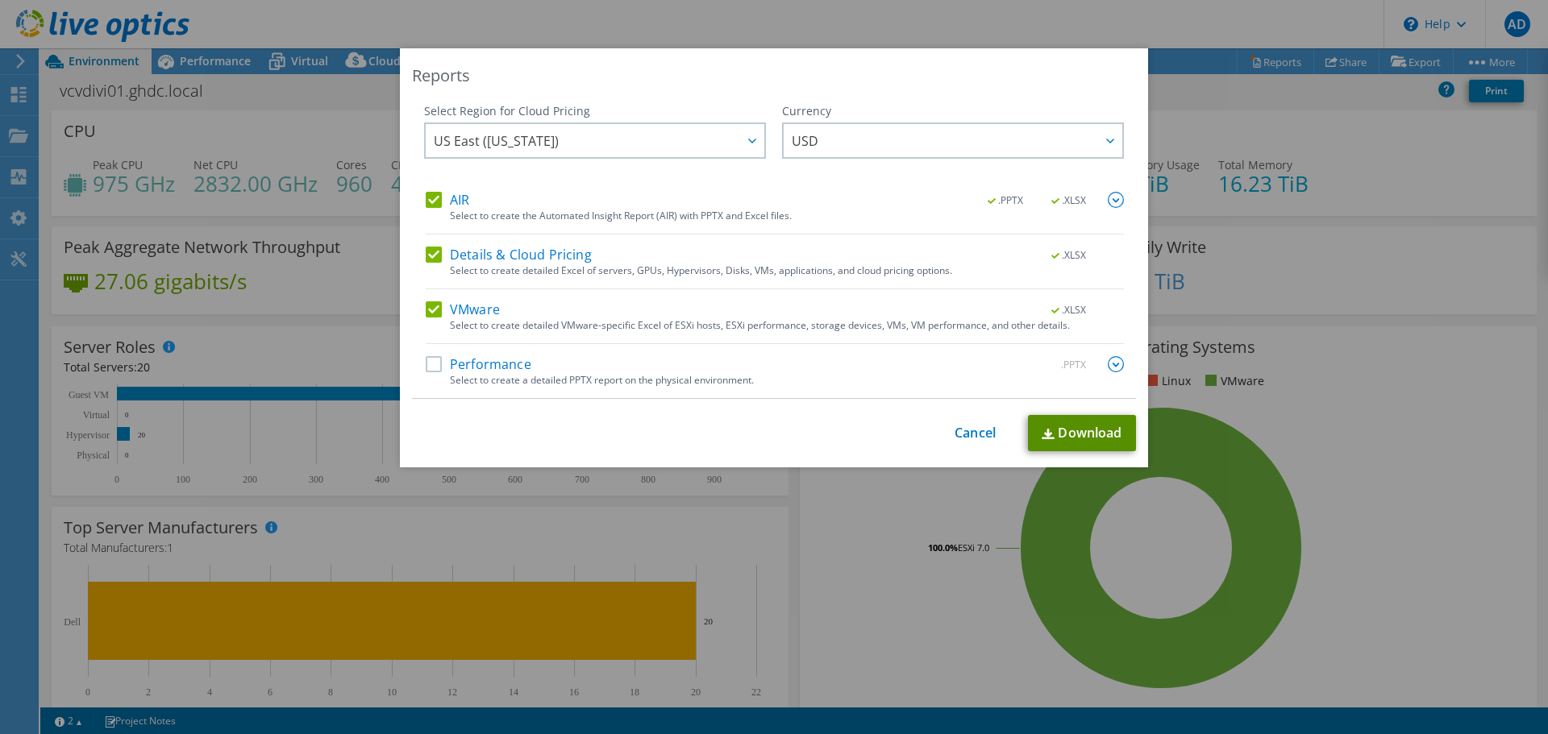
click at [1062, 422] on link "Download" at bounding box center [1082, 433] width 108 height 36
click at [10, 84] on div "Reports Select Region for Cloud Pricing Asia Pacific ([GEOGRAPHIC_DATA]) [GEOGR…" at bounding box center [774, 367] width 1548 height 638
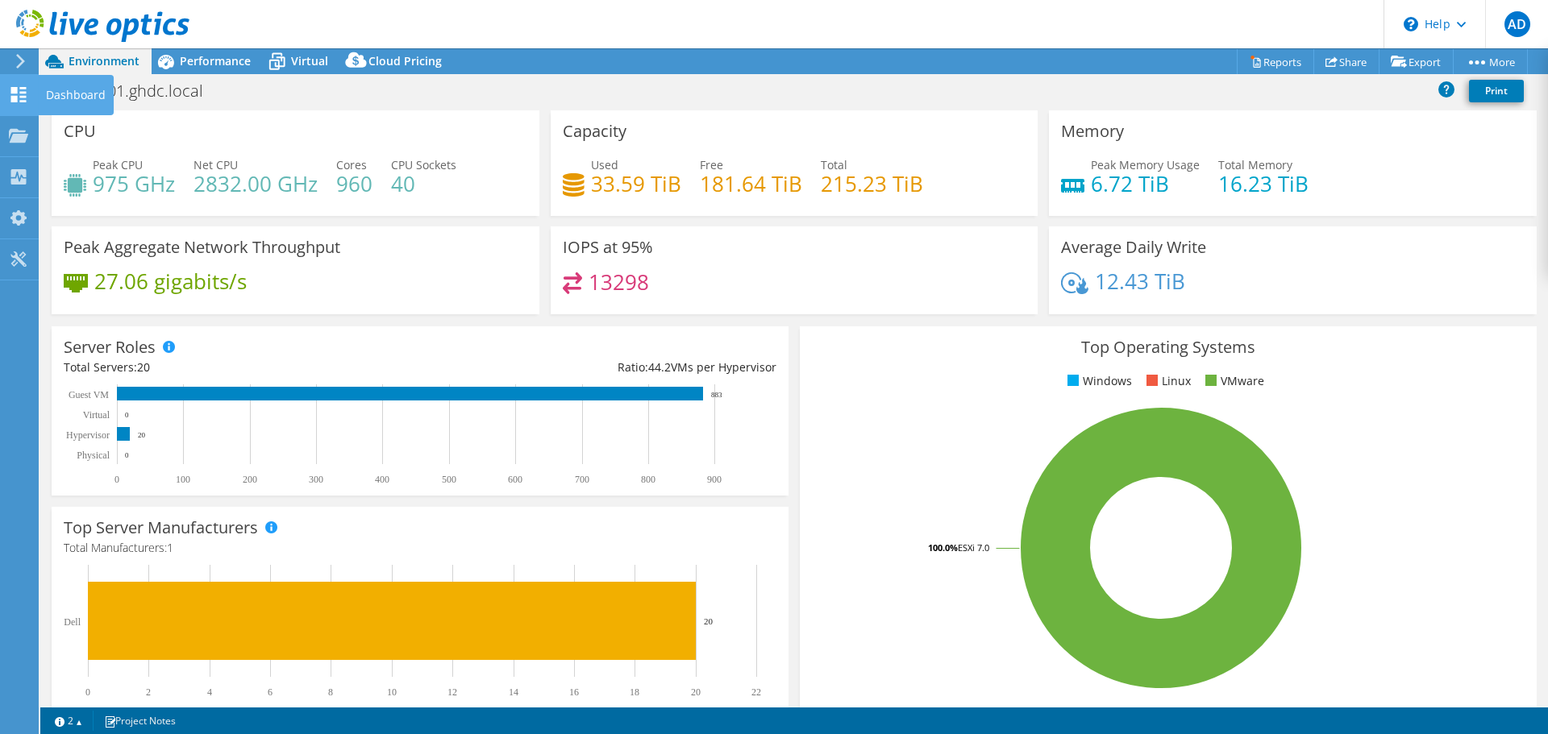
click at [15, 90] on use at bounding box center [18, 94] width 15 height 15
